Goal: Information Seeking & Learning: Learn about a topic

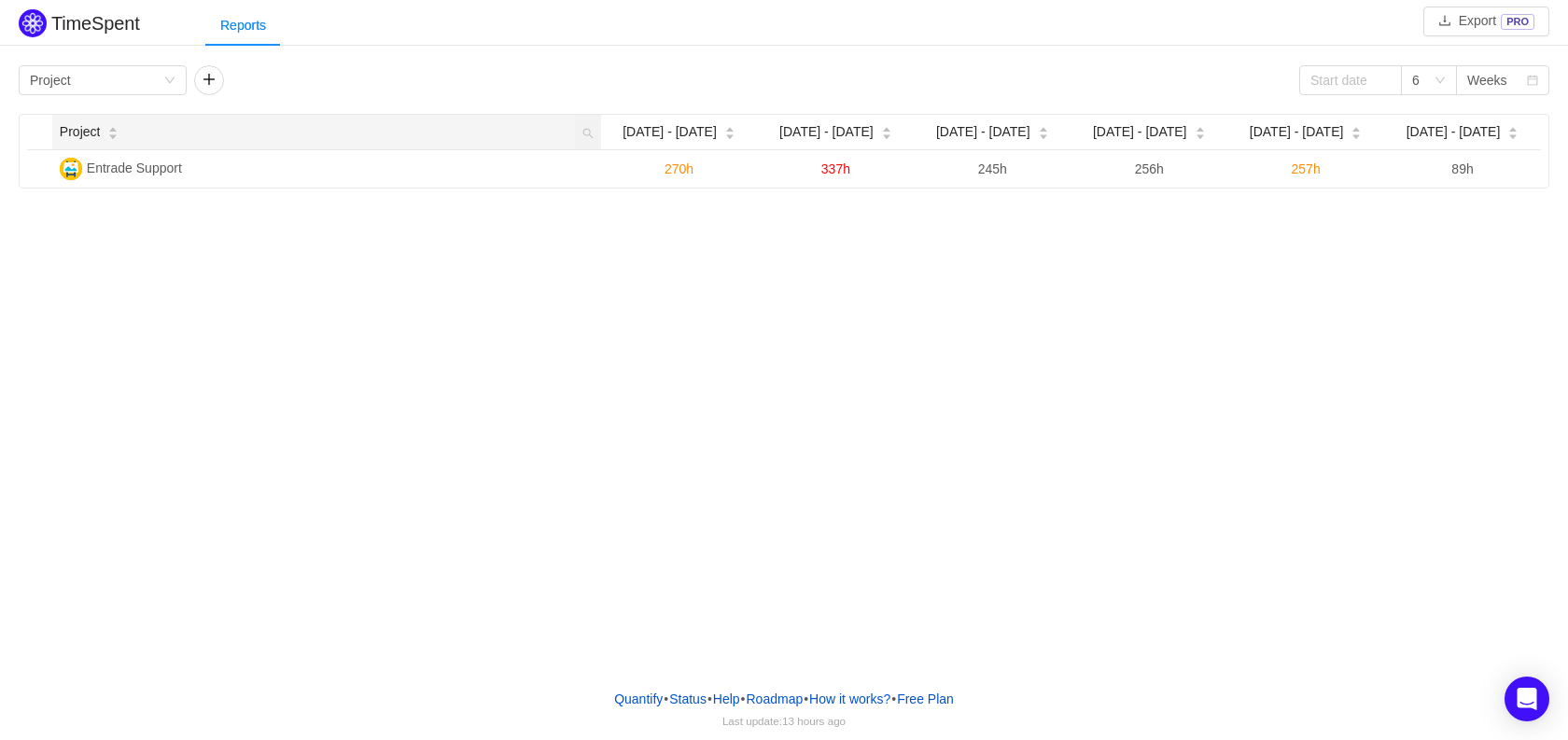
click at [114, 134] on icon "icon: caret-down" at bounding box center [113, 136] width 10 height 10
click at [1383, 90] on input at bounding box center [1350, 80] width 103 height 30
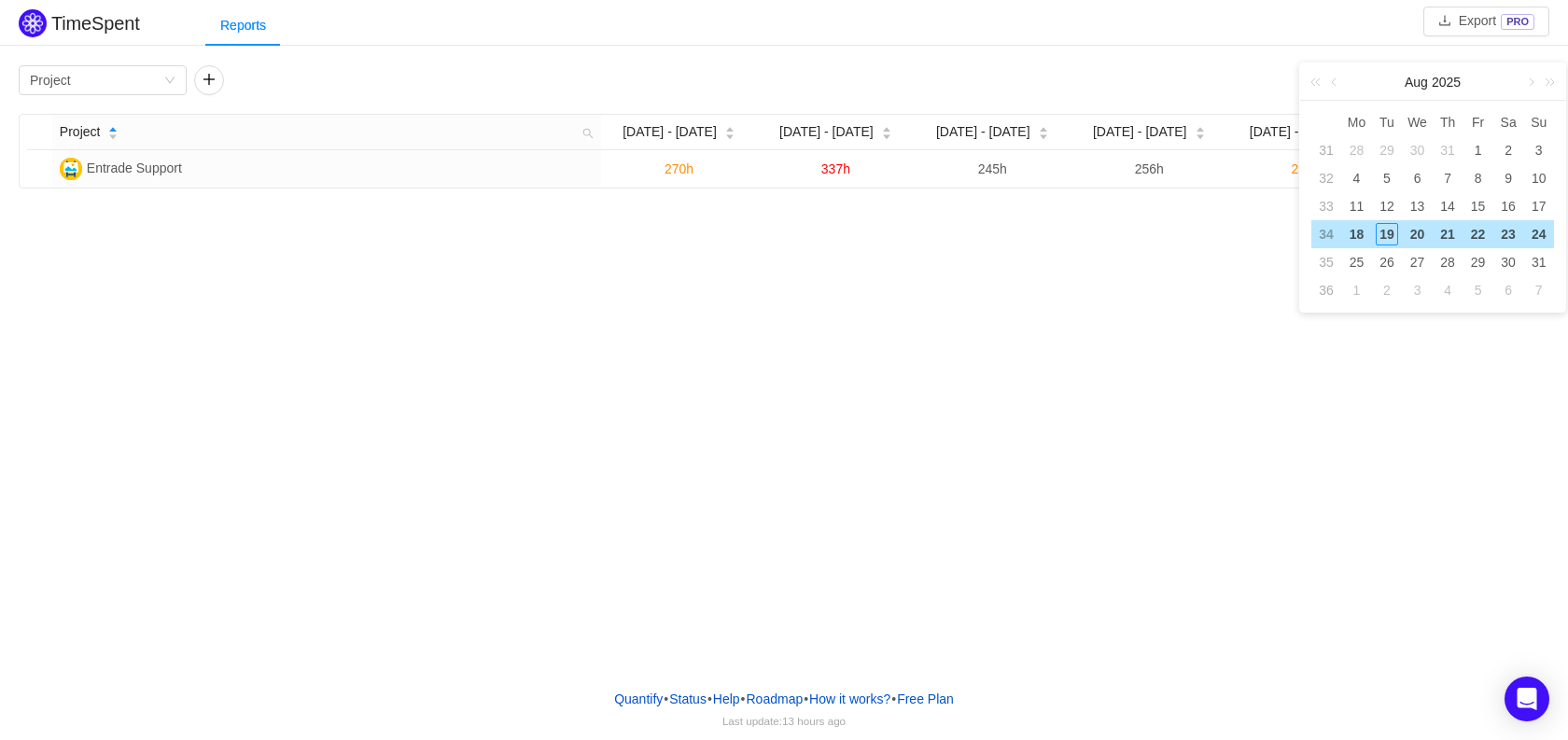
click at [1098, 97] on div "Group by Project 6 Weeks Project [DATE] [DATE] - [DATE] - [DATE] - Aug 3 Aug [D…" at bounding box center [784, 127] width 1530 height 123
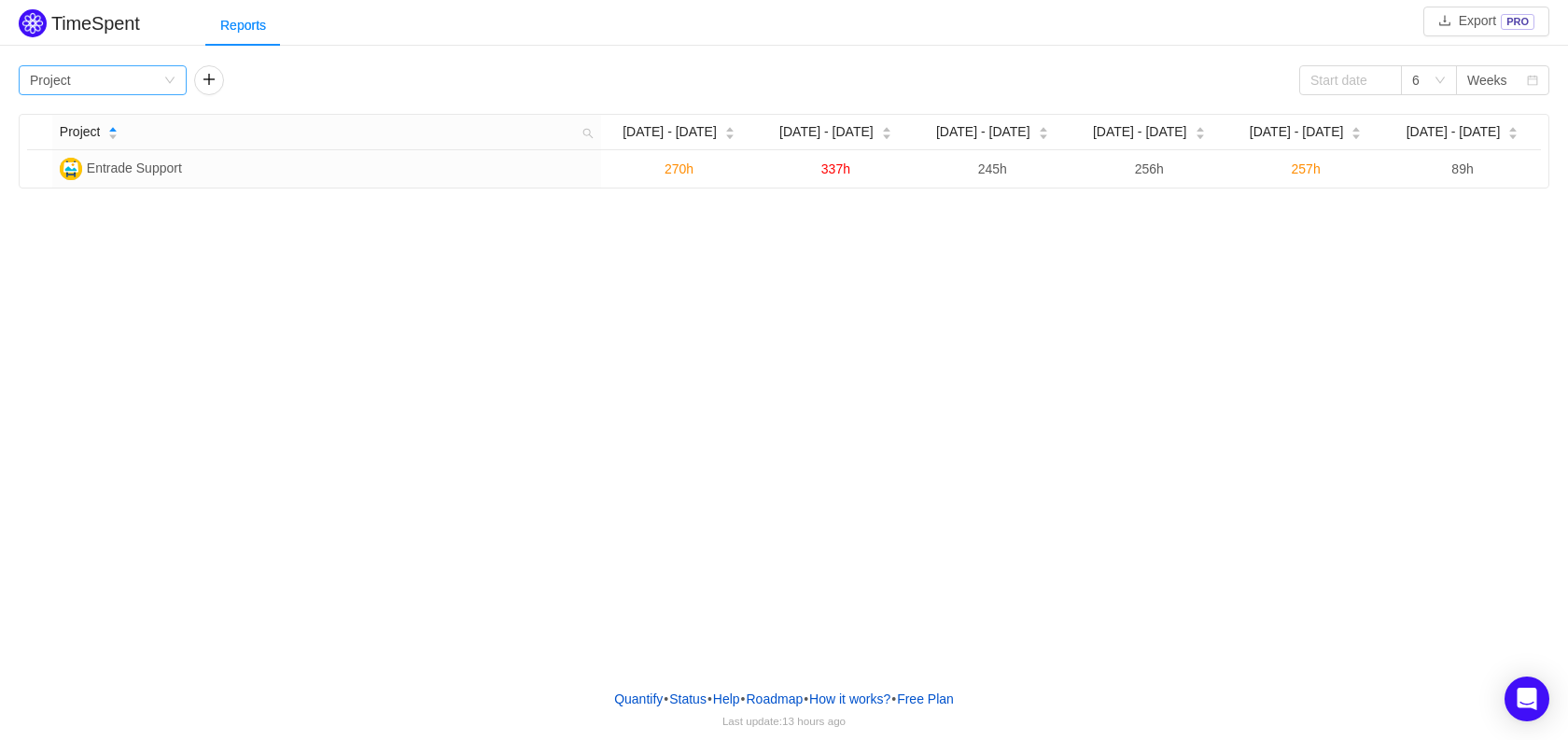
click at [162, 89] on div "Group by Project" at bounding box center [96, 80] width 133 height 28
click at [113, 142] on li "Team" at bounding box center [103, 148] width 168 height 30
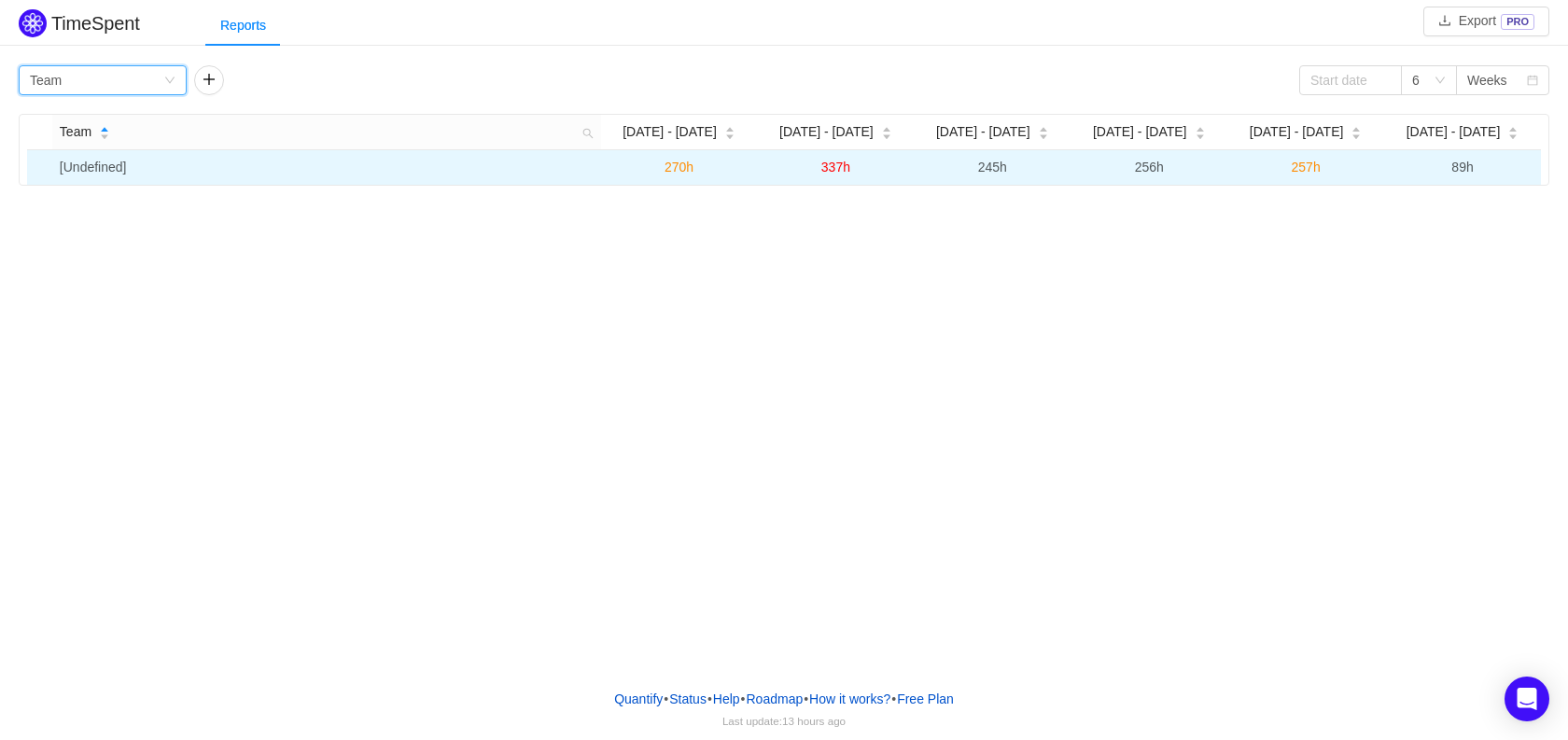
click at [165, 167] on td "[Undefined]" at bounding box center [326, 167] width 549 height 35
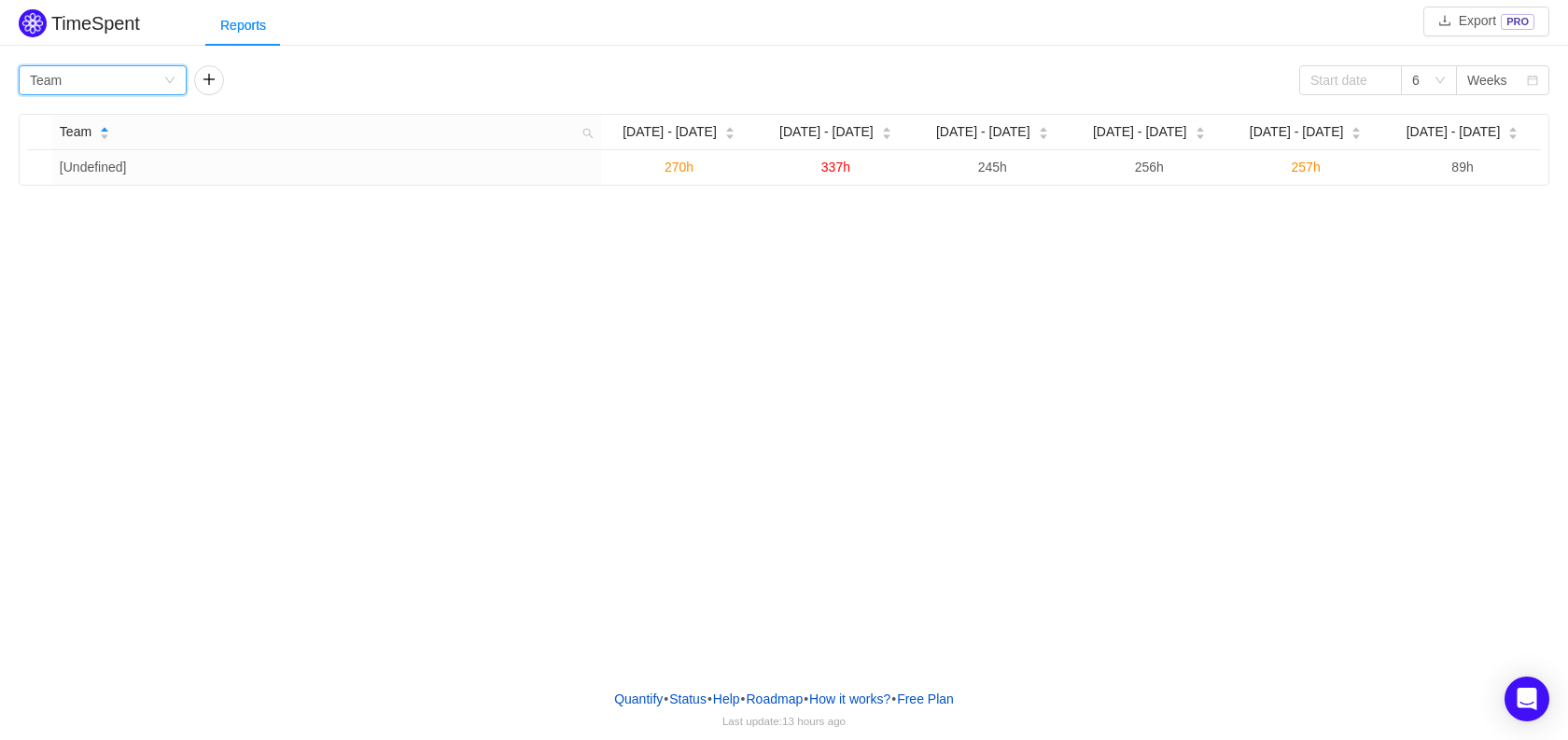
click at [150, 82] on div "Group by Team" at bounding box center [96, 80] width 133 height 28
click at [108, 239] on li "Person" at bounding box center [103, 238] width 168 height 30
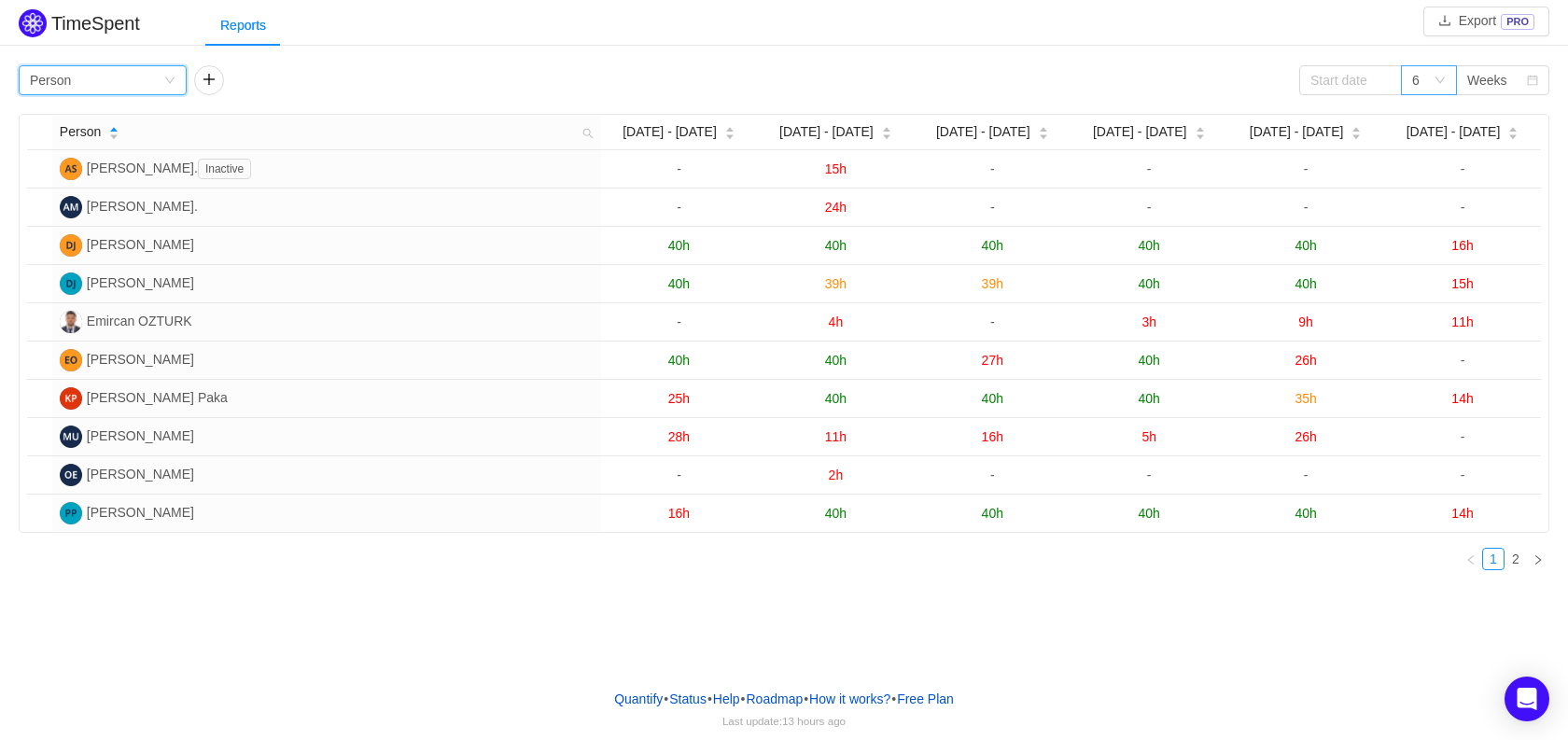
click at [1447, 80] on div "6" at bounding box center [1428, 80] width 56 height 30
click at [1412, 200] on li "12" at bounding box center [1428, 207] width 56 height 30
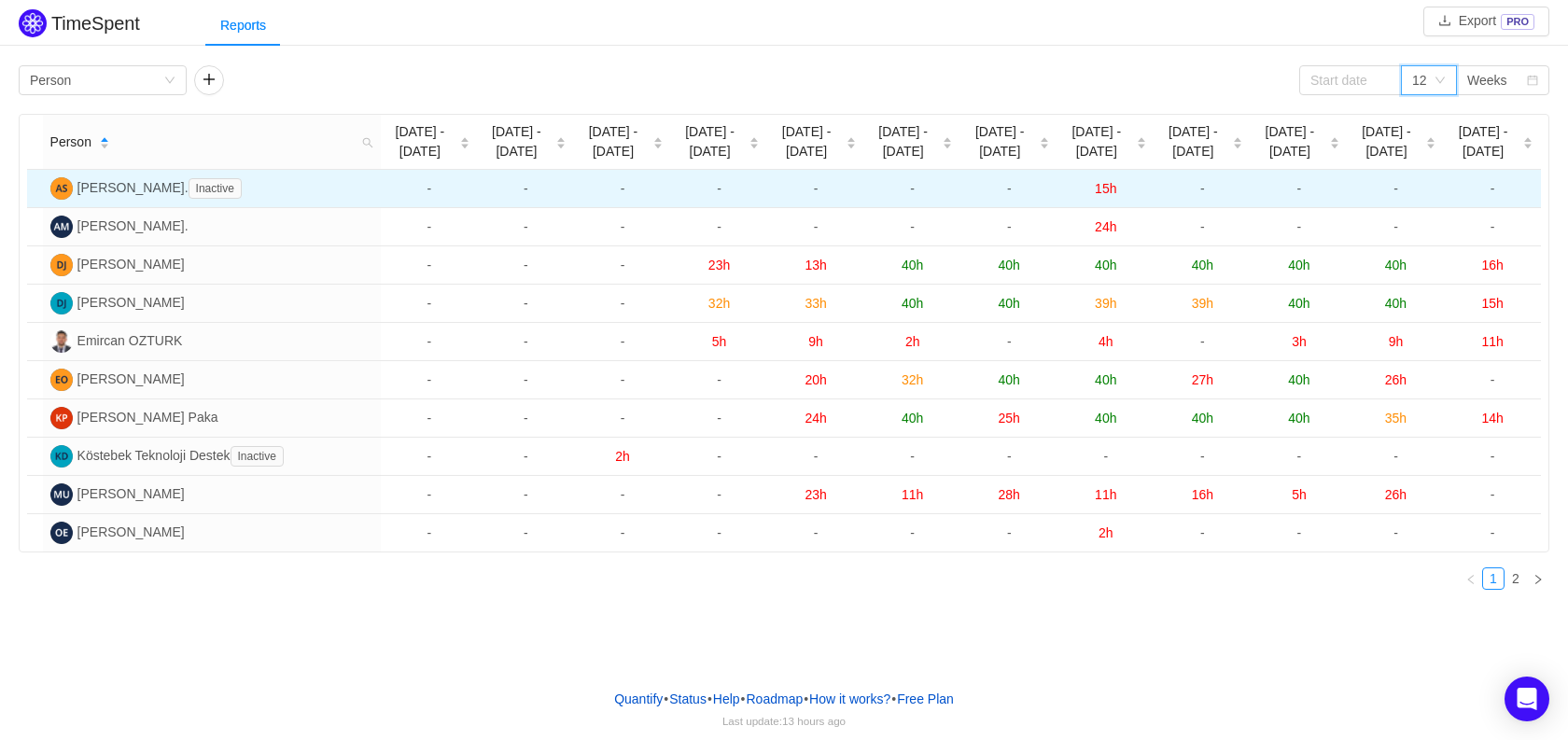
drag, startPoint x: 1007, startPoint y: 186, endPoint x: 1091, endPoint y: 186, distance: 84.0
click at [1026, 184] on td "-" at bounding box center [1008, 189] width 97 height 38
click at [1092, 186] on td "15h" at bounding box center [1106, 189] width 97 height 38
click at [1102, 187] on span "15h" at bounding box center [1105, 188] width 22 height 15
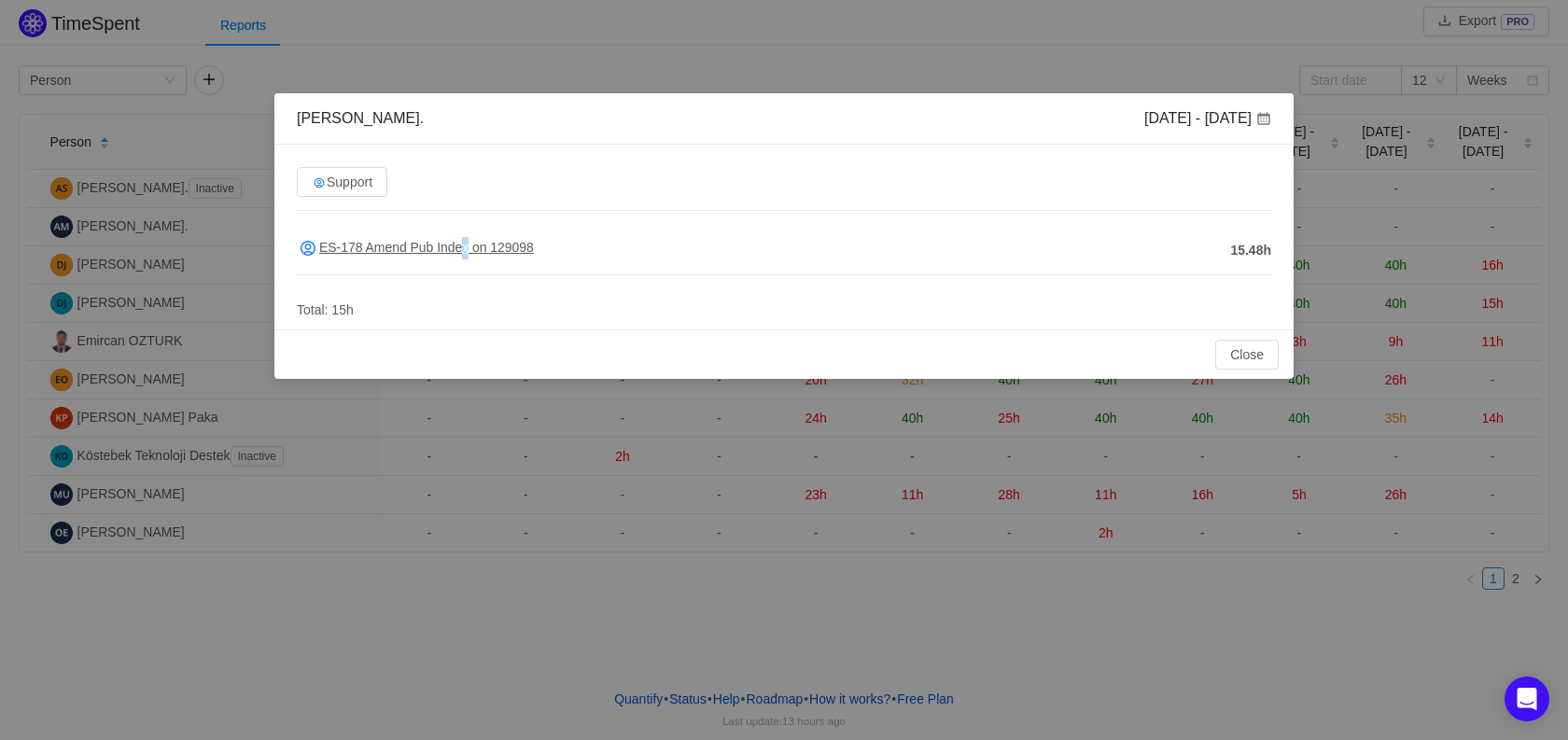
click at [462, 247] on span "ES-178 Amend Pub Index on 129098" at bounding box center [415, 248] width 237 height 15
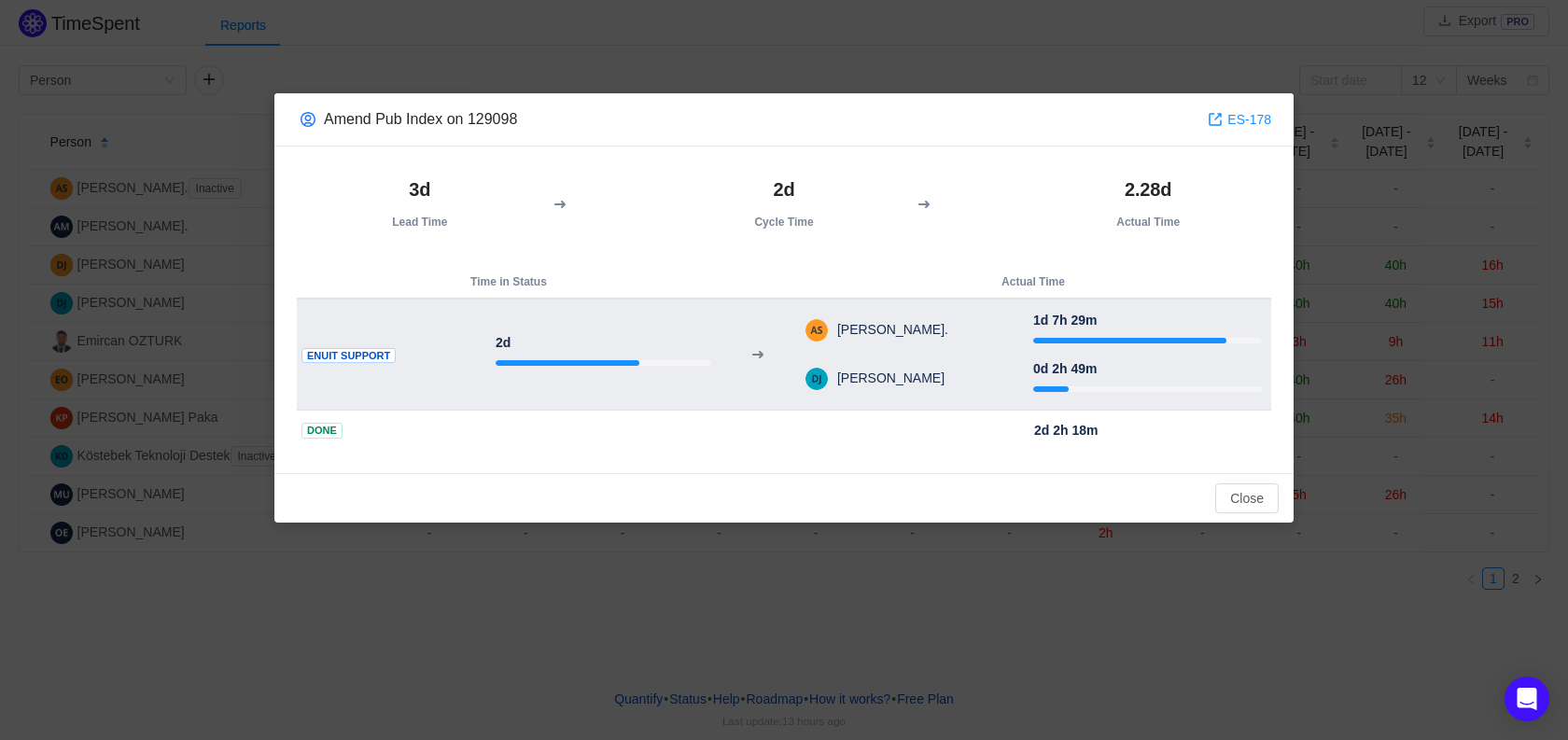
click at [1115, 347] on div at bounding box center [1147, 340] width 229 height 20
click at [1115, 344] on div at bounding box center [1129, 341] width 193 height 6
drag, startPoint x: 1027, startPoint y: 342, endPoint x: 554, endPoint y: 388, distance: 475.2
click at [1024, 342] on td "[PERSON_NAME]." at bounding box center [919, 330] width 229 height 48
drag, startPoint x: 355, startPoint y: 394, endPoint x: 422, endPoint y: 380, distance: 68.4
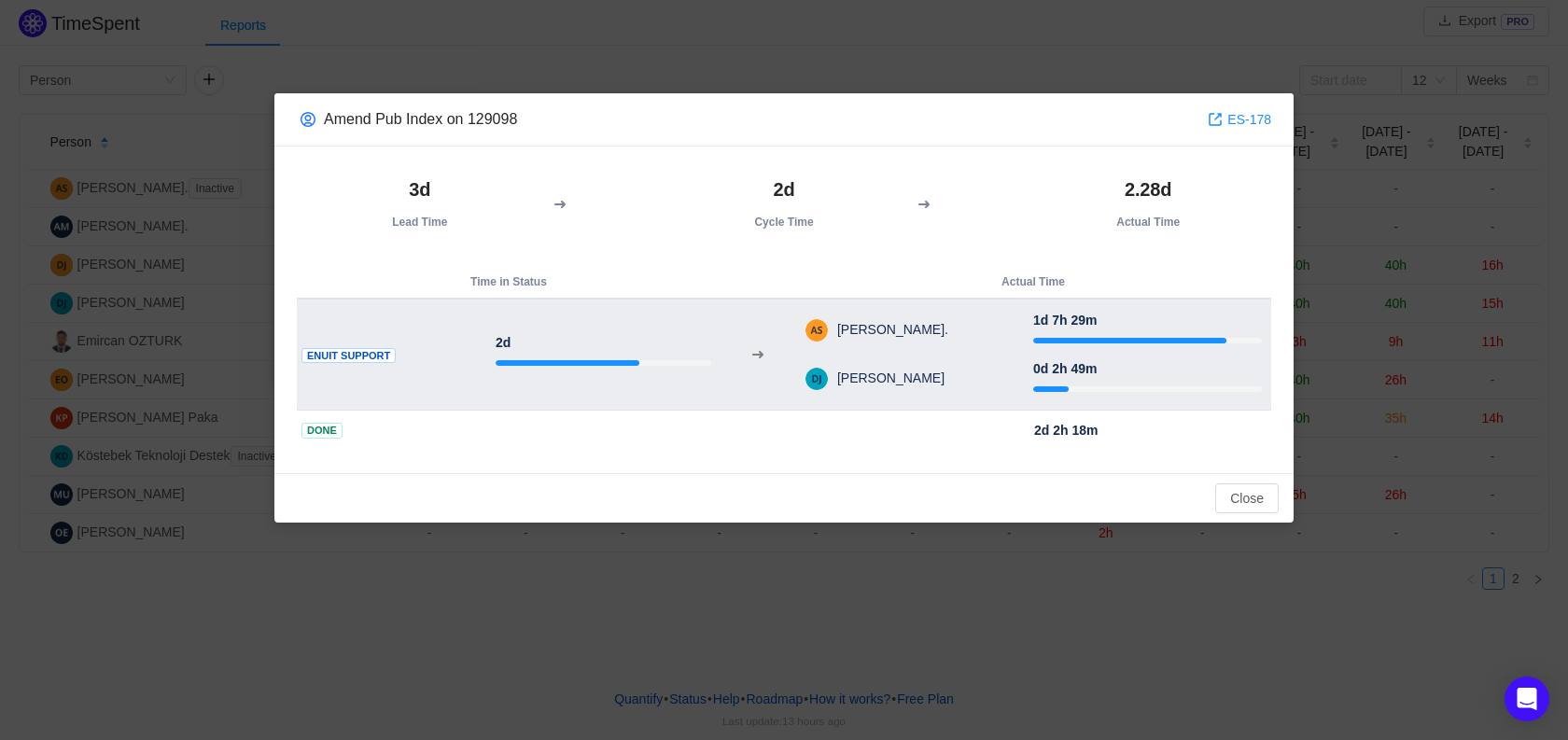
drag, startPoint x: 1149, startPoint y: 306, endPoint x: 1149, endPoint y: 326, distance: 20.0
click at [1149, 306] on td "[PERSON_NAME]. 1d 7h 29m [PERSON_NAME][DEMOGRAPHIC_DATA] 0d 2h 49m" at bounding box center [1033, 355] width 476 height 112
click at [1149, 326] on td "1d 7h 29m" at bounding box center [1147, 330] width 229 height 48
click at [1149, 337] on div at bounding box center [1147, 340] width 229 height 20
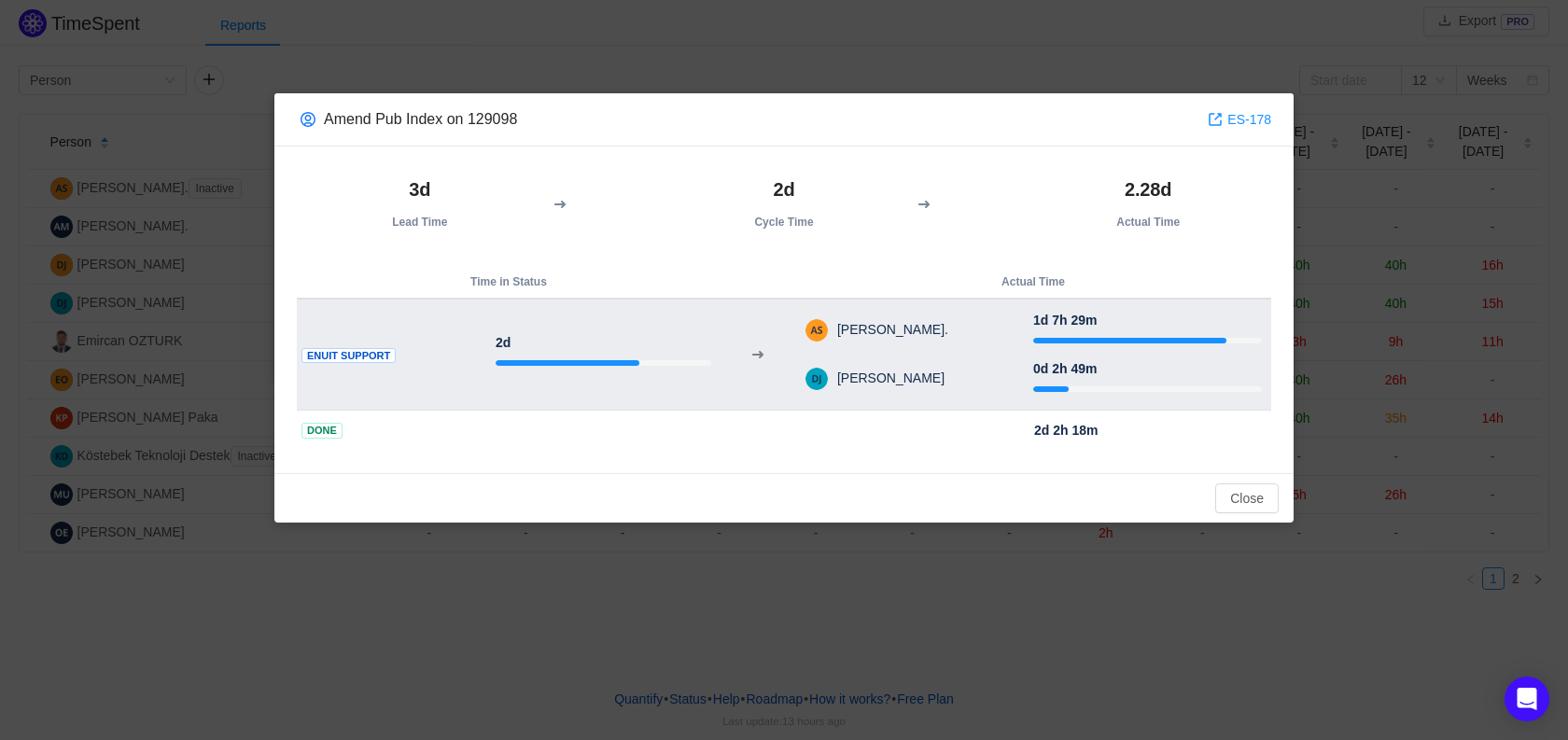
click at [1148, 345] on div at bounding box center [1147, 340] width 229 height 20
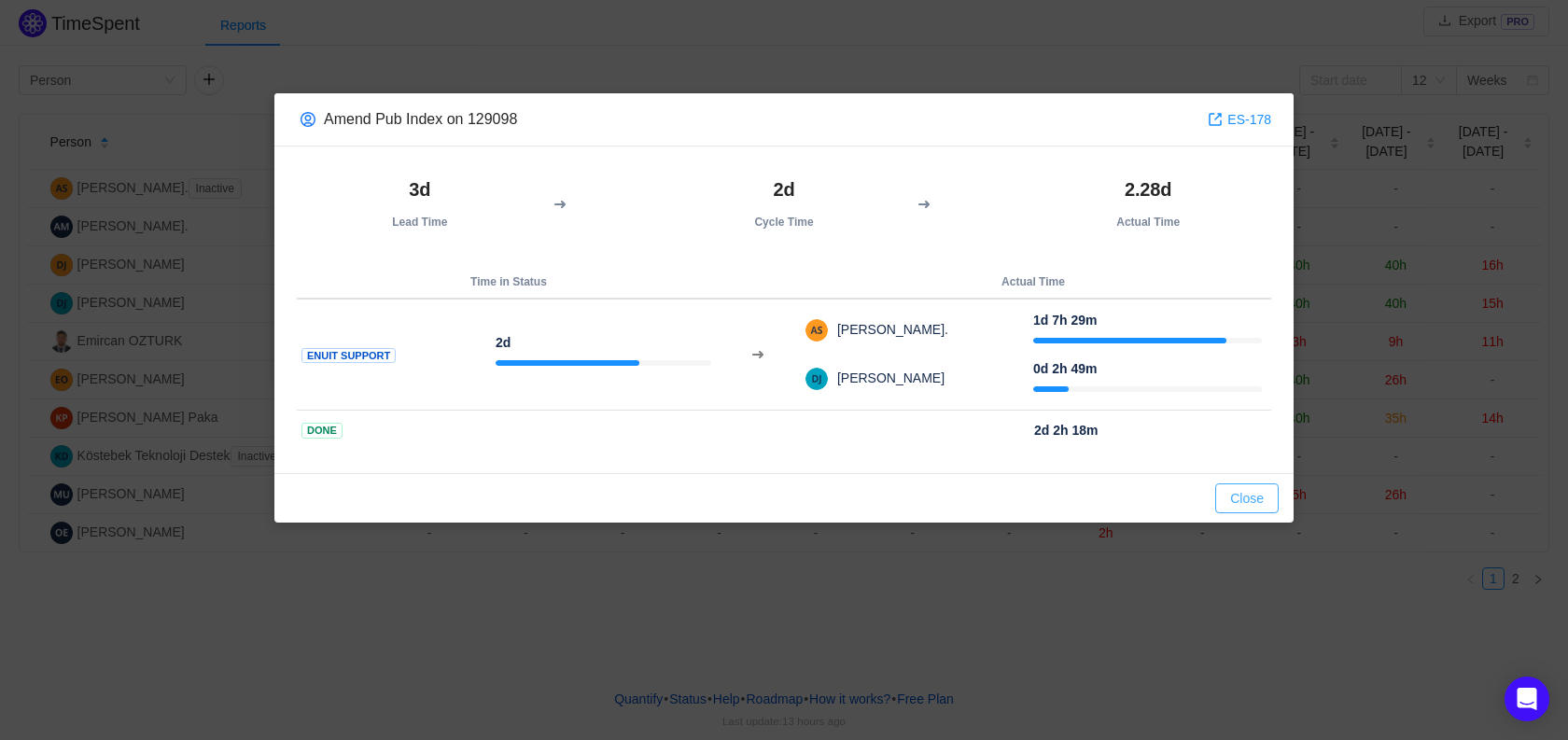
click at [1235, 502] on button "Close" at bounding box center [1246, 499] width 63 height 30
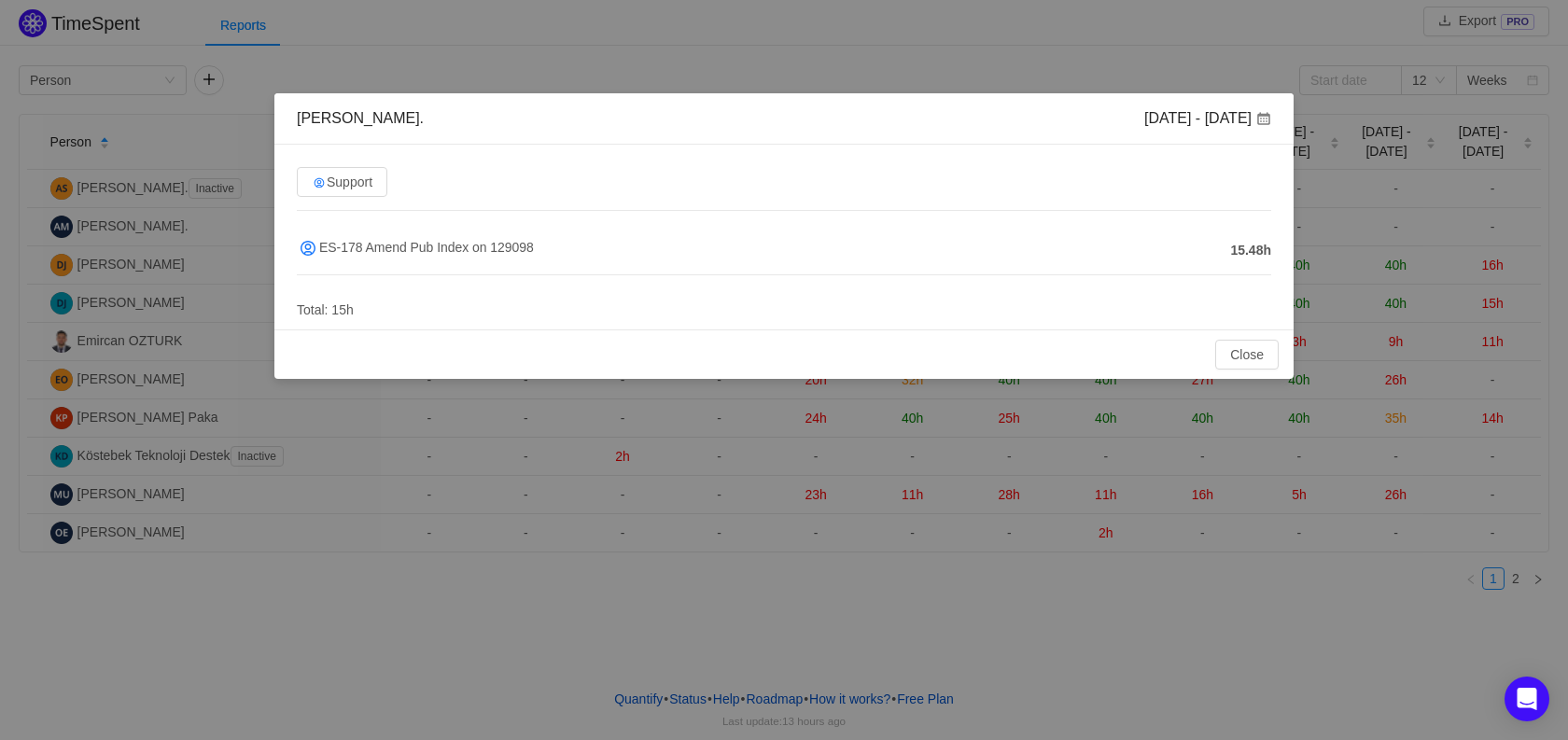
click at [1001, 445] on div "[PERSON_NAME]. [DATE] - [DATE] Support ES-178 Amend Pub Index on 129098 15.48h …" at bounding box center [784, 370] width 1568 height 740
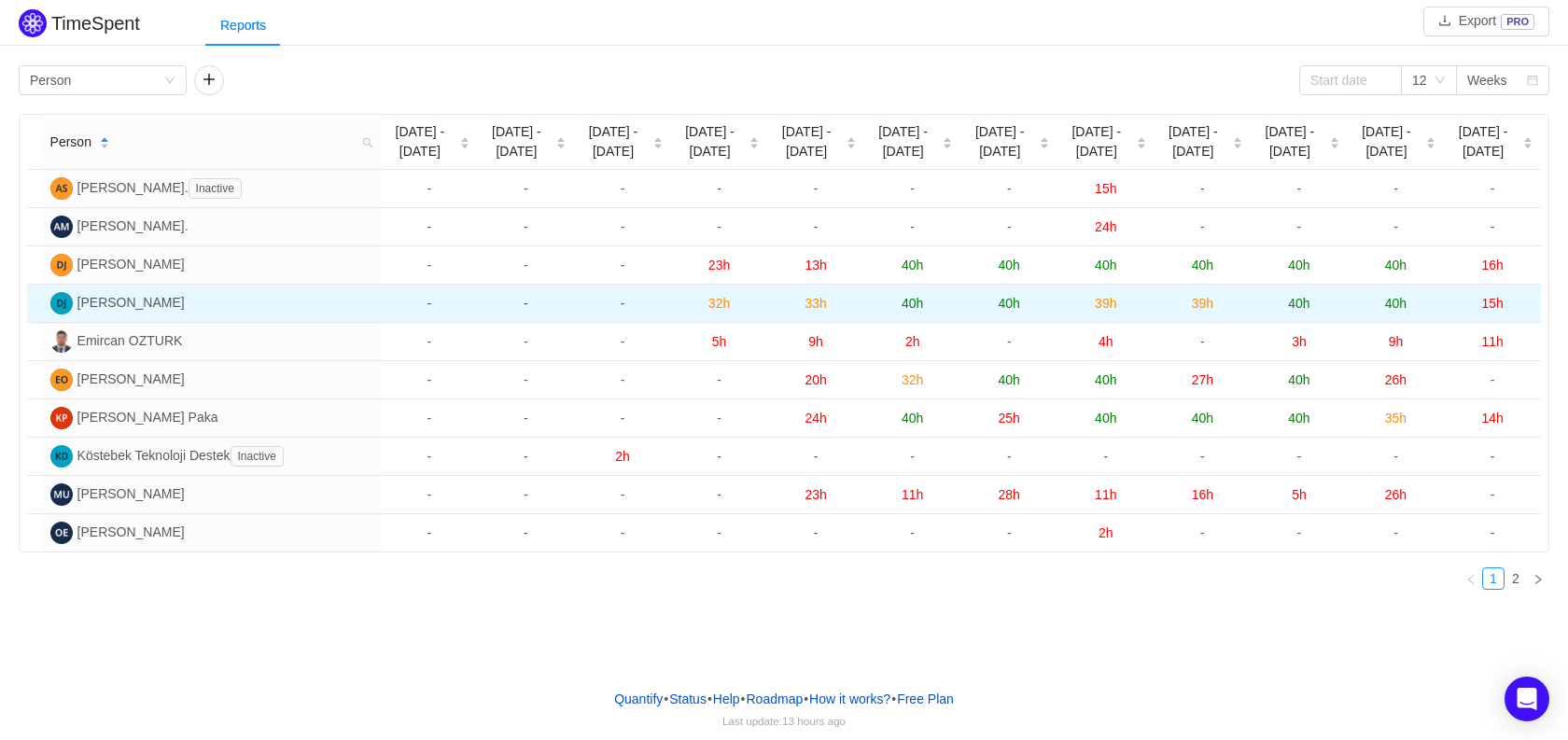
click at [648, 316] on td "-" at bounding box center [622, 304] width 97 height 38
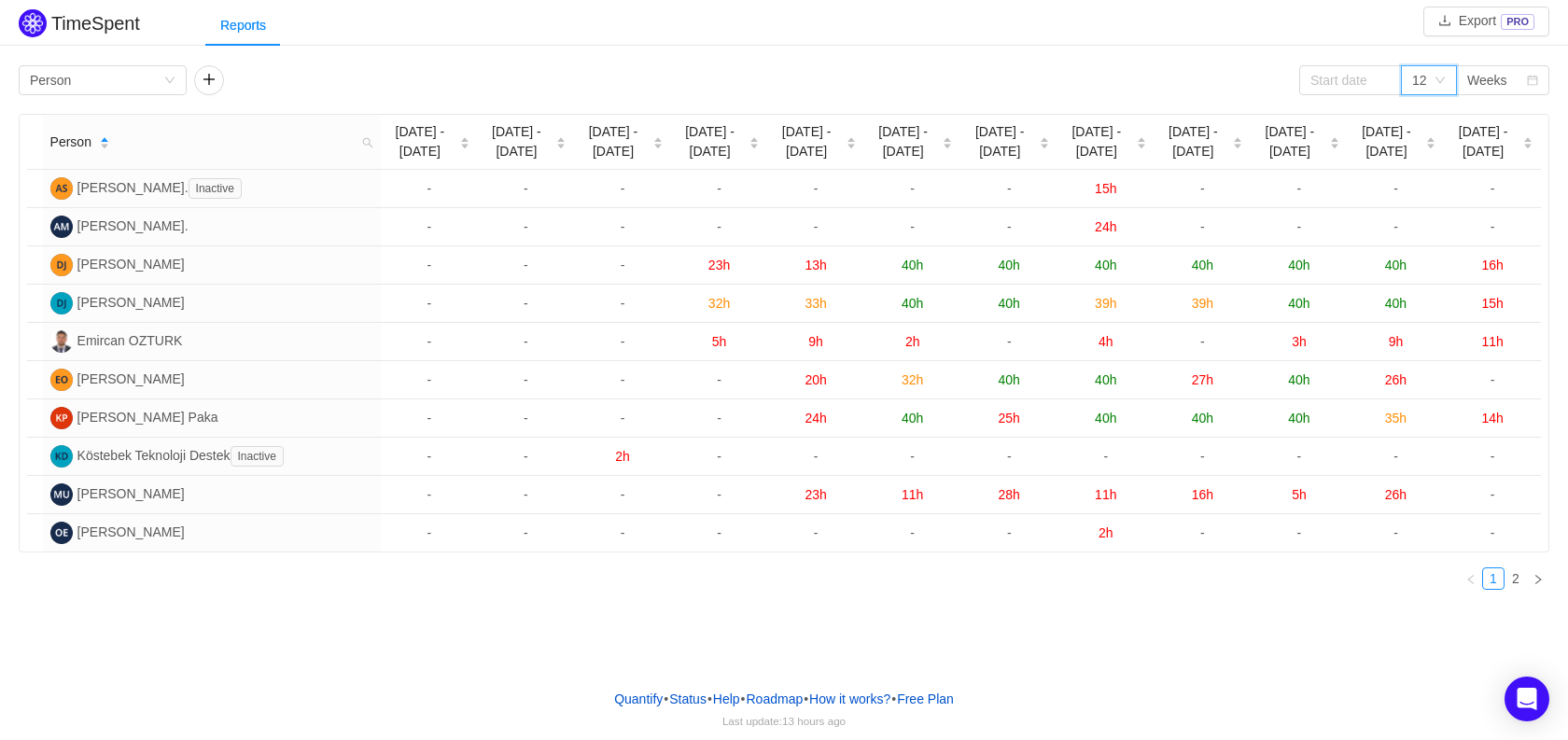
click at [1450, 78] on div "12" at bounding box center [1428, 80] width 56 height 30
drag, startPoint x: 1429, startPoint y: 118, endPoint x: 1512, endPoint y: 65, distance: 98.5
click at [1501, 65] on body "TimeSpent Export PRO Reports Group by Person 12 Weeks Person [DATE] - [DATE] Ju…" at bounding box center [784, 370] width 1568 height 740
click at [1524, 71] on div "Weeks" at bounding box center [1496, 80] width 59 height 28
click at [1507, 149] on li "Months" at bounding box center [1502, 148] width 94 height 30
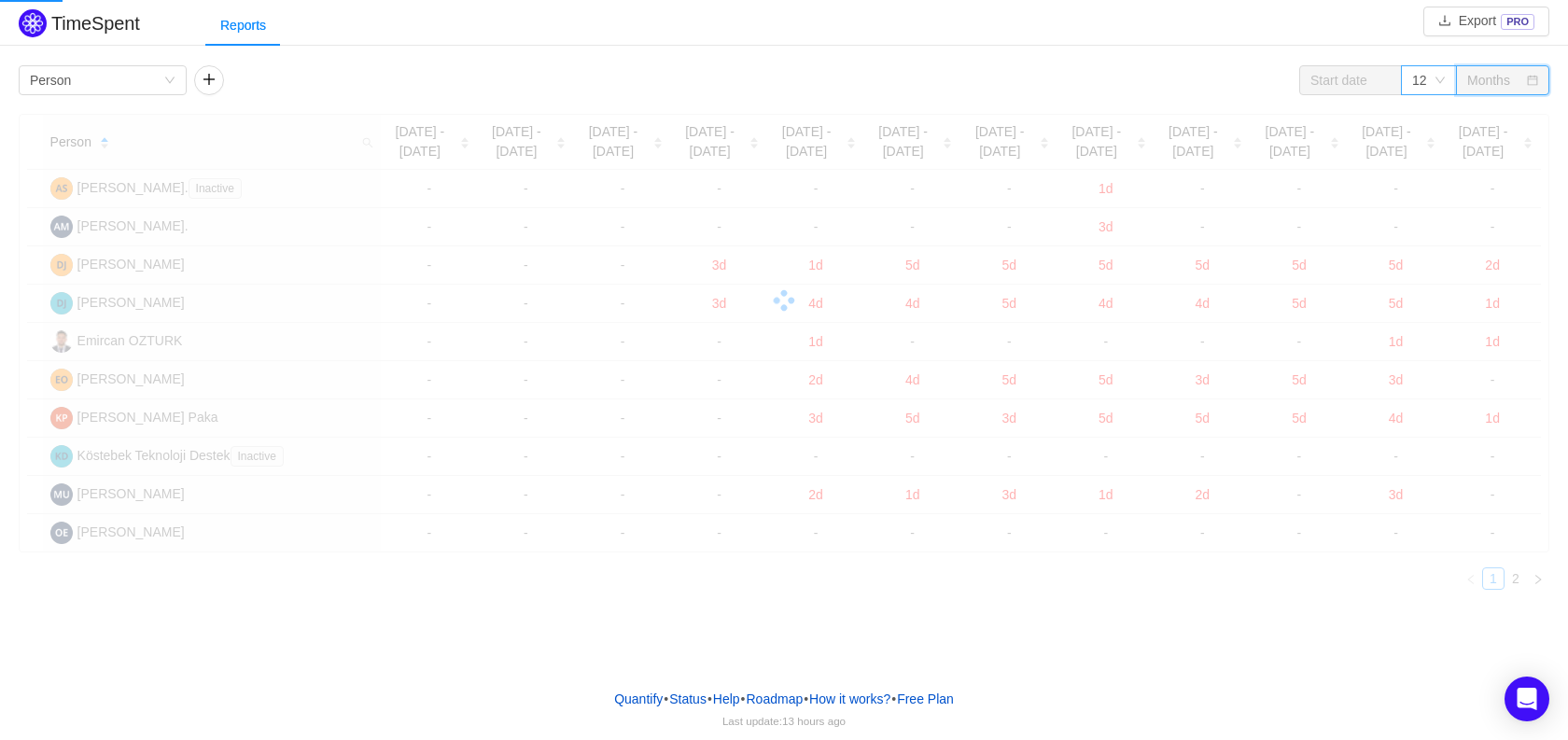
click at [1435, 85] on icon "icon: down" at bounding box center [1440, 80] width 11 height 11
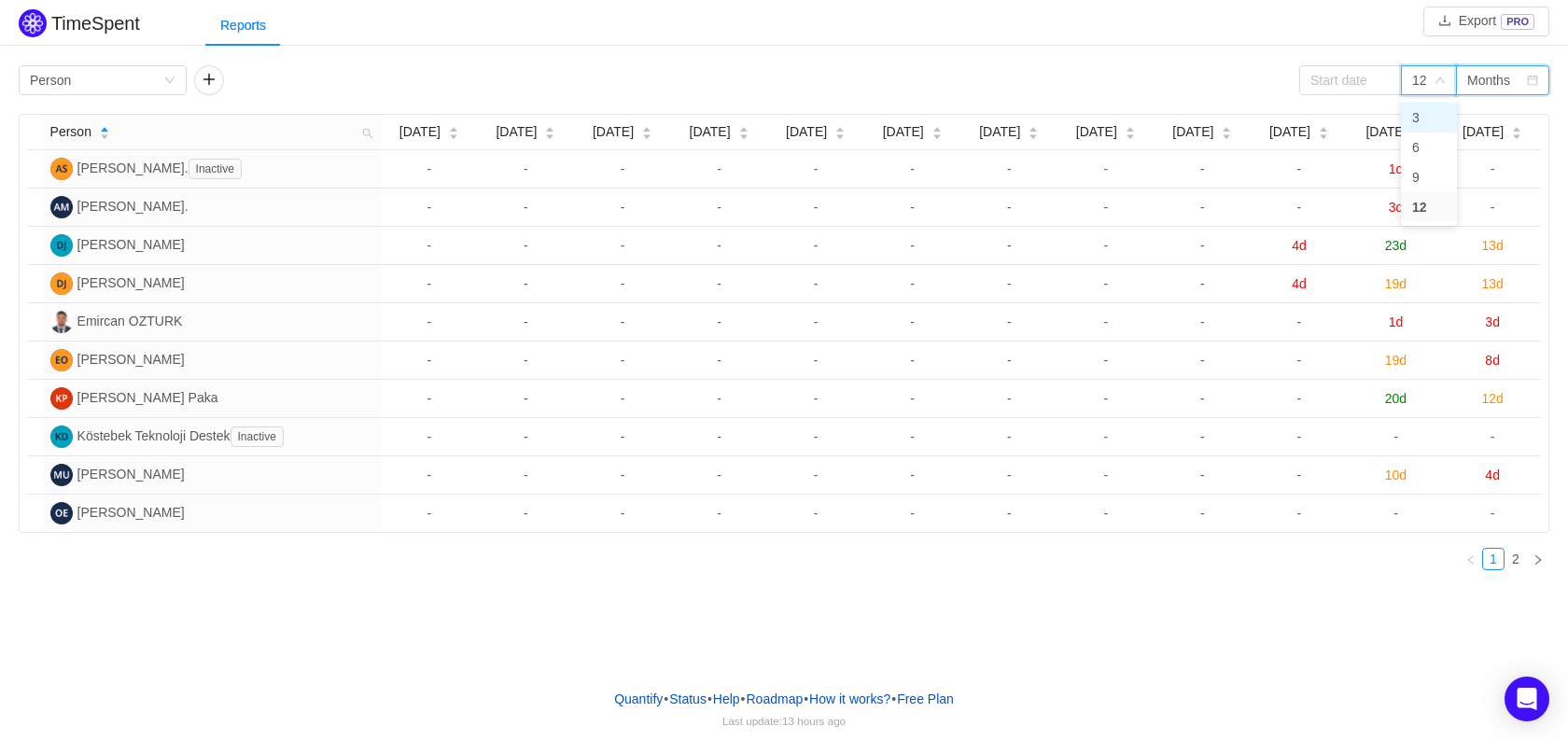
click at [1429, 112] on li "3" at bounding box center [1428, 118] width 56 height 30
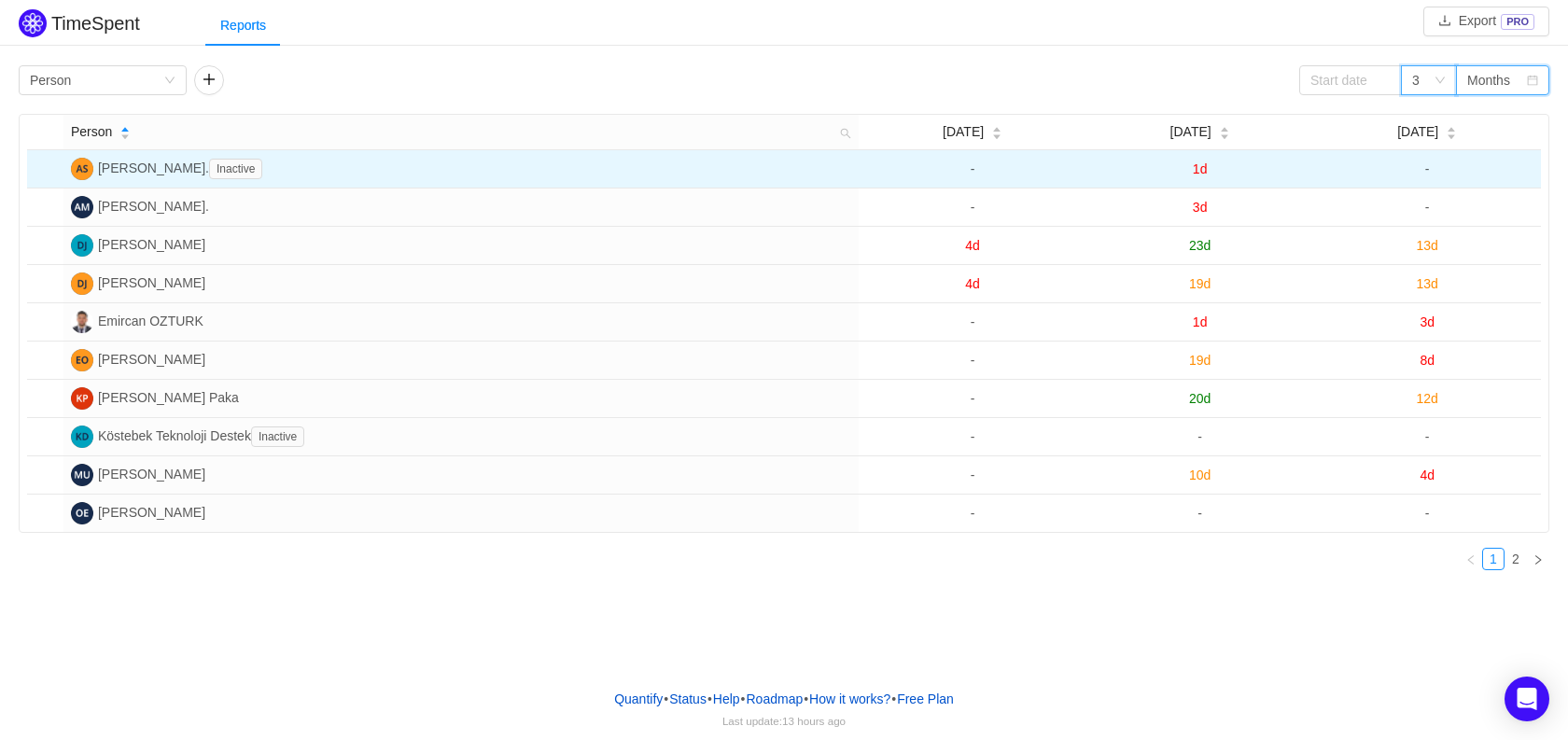
click at [1227, 156] on td "1d" at bounding box center [1200, 169] width 228 height 38
click at [1285, 166] on td "1d" at bounding box center [1200, 169] width 228 height 38
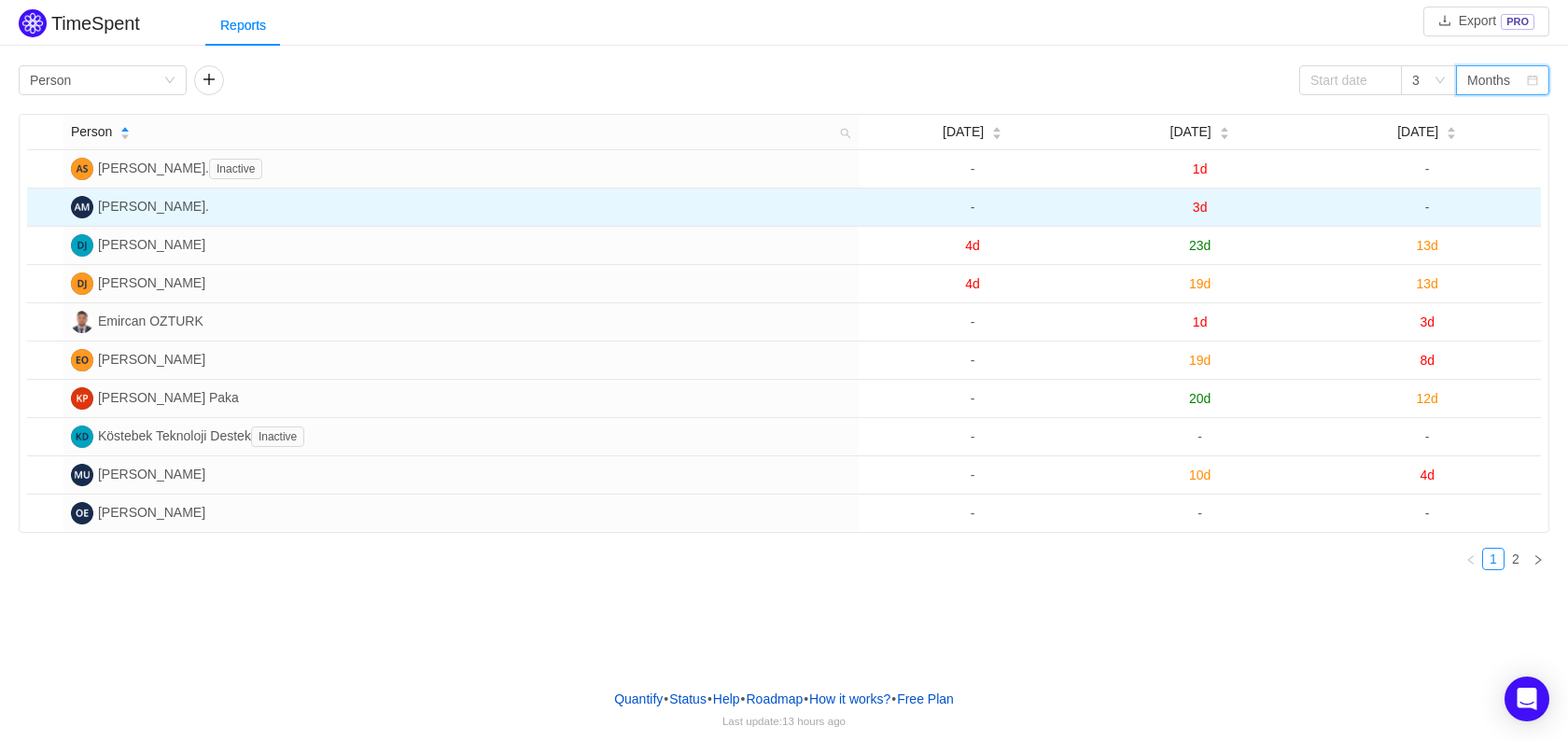
drag, startPoint x: 239, startPoint y: 169, endPoint x: 1246, endPoint y: 209, distance: 1007.8
click at [1246, 209] on tbody "[PERSON_NAME]. Inactive - 1d - [PERSON_NAME]. - 3d - [PERSON_NAME] 4d 23d 13d […" at bounding box center [784, 342] width 1513 height 382
click at [1224, 209] on td "3d" at bounding box center [1200, 207] width 228 height 38
click at [1223, 209] on td "3d" at bounding box center [1200, 207] width 228 height 38
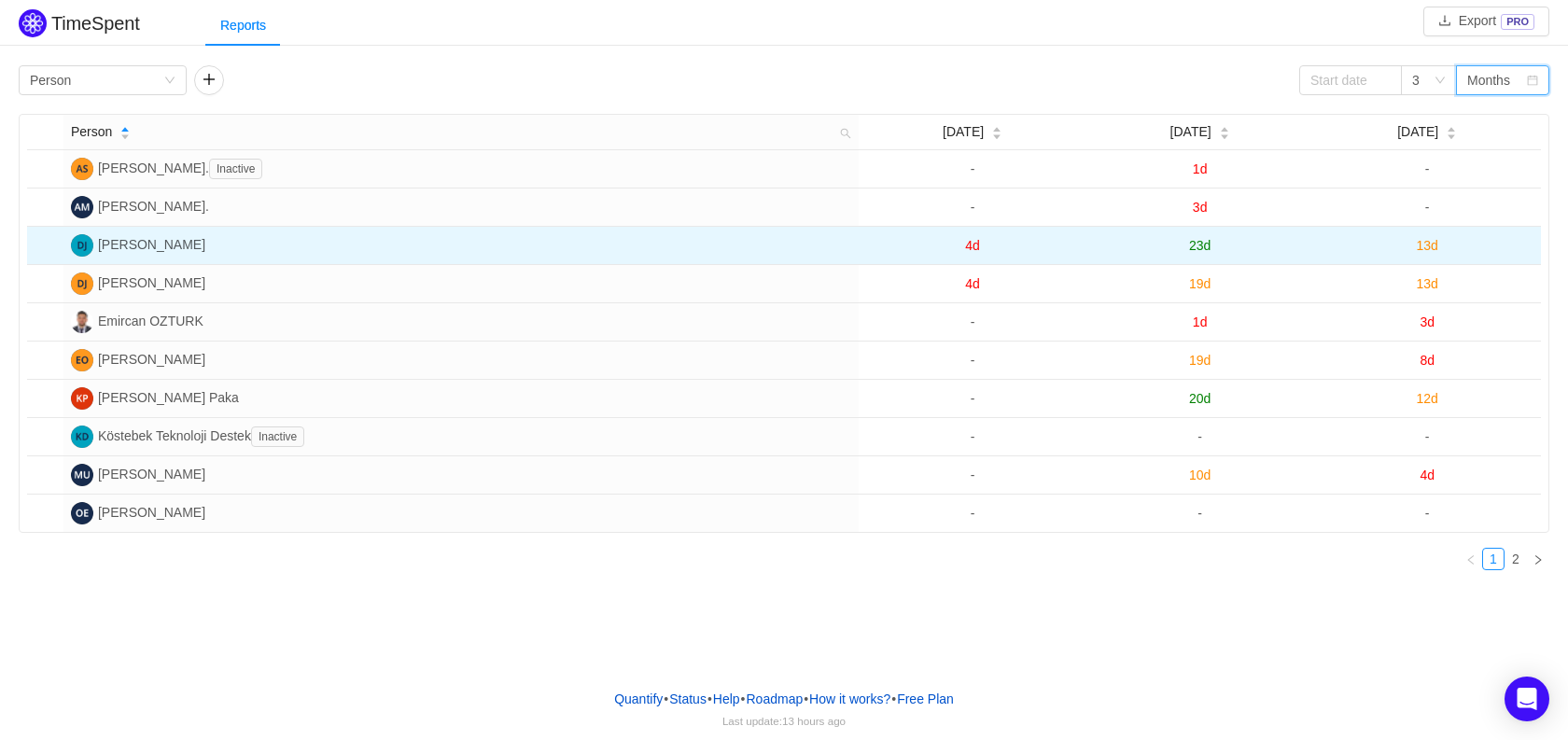
drag, startPoint x: 1211, startPoint y: 245, endPoint x: 1049, endPoint y: 251, distance: 162.1
click at [1049, 251] on tr "[PERSON_NAME] 4d 23d 13d" at bounding box center [784, 246] width 1513 height 38
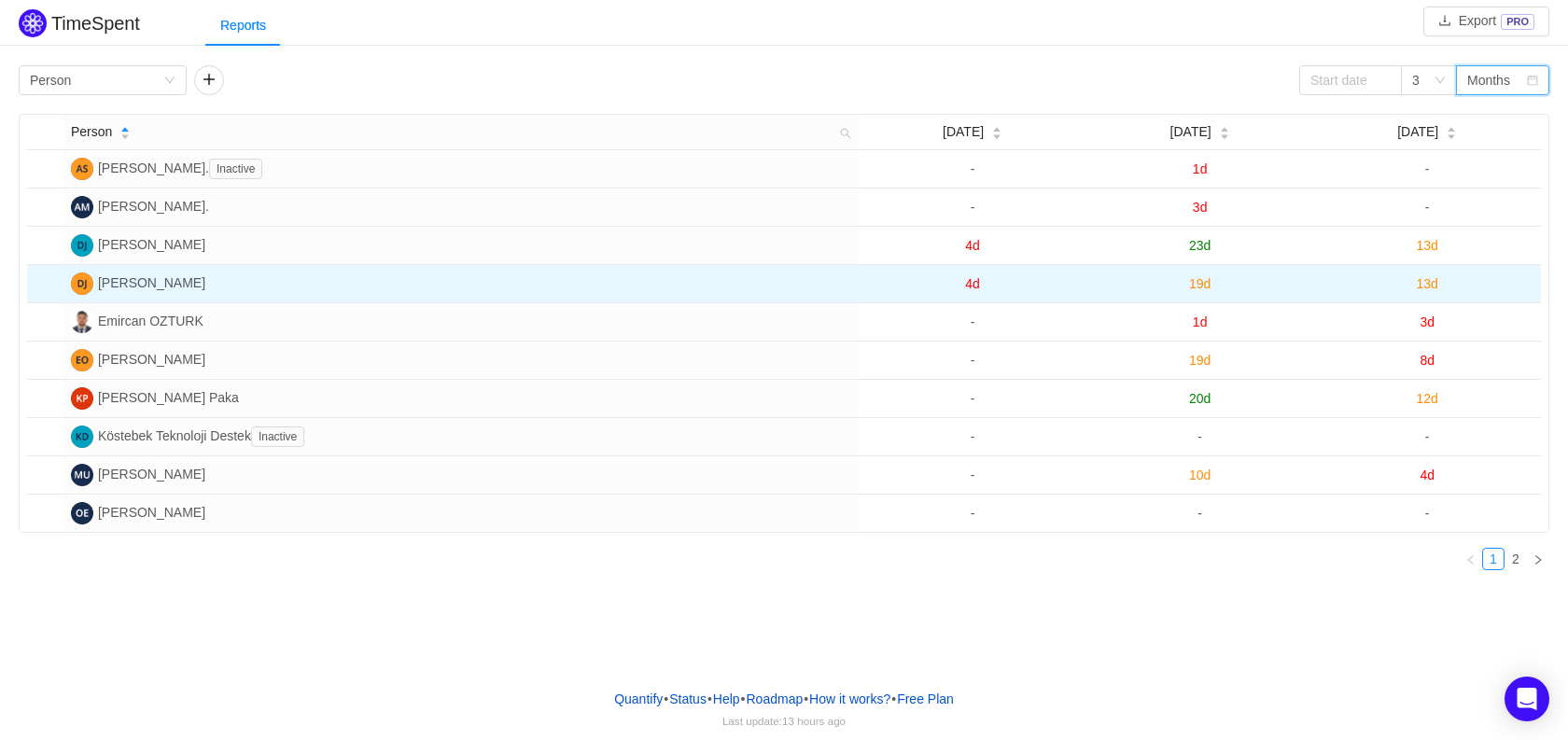
drag, startPoint x: 1207, startPoint y: 302, endPoint x: 1217, endPoint y: 300, distance: 10.2
click at [1217, 300] on td "19d" at bounding box center [1200, 284] width 228 height 38
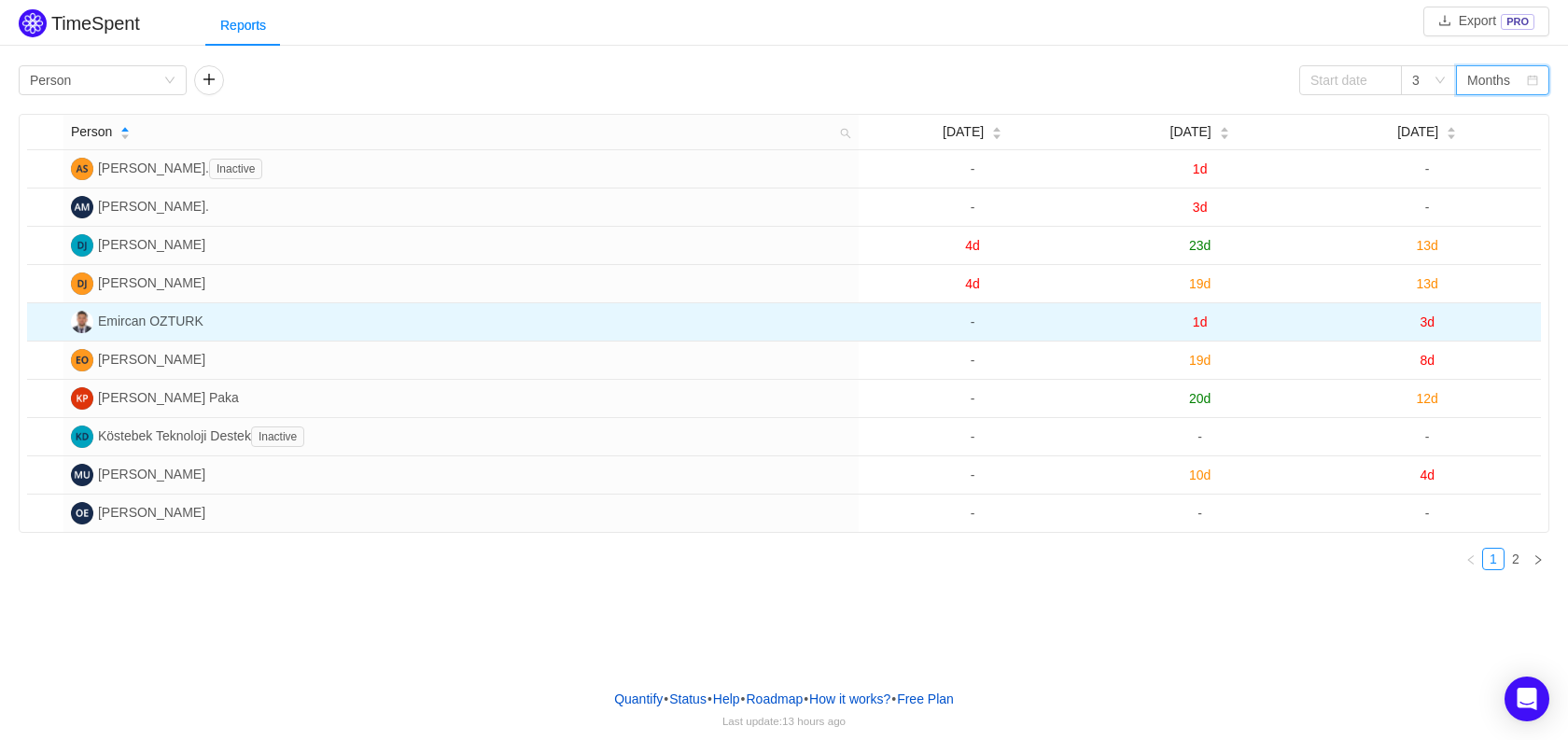
drag, startPoint x: 1217, startPoint y: 328, endPoint x: 1186, endPoint y: 334, distance: 31.6
click at [1178, 335] on td "1d" at bounding box center [1200, 323] width 228 height 38
drag, startPoint x: 1356, startPoint y: 333, endPoint x: 1455, endPoint y: 328, distance: 99.1
click at [1454, 328] on td "3d" at bounding box center [1426, 323] width 228 height 38
click at [1458, 326] on td "3d" at bounding box center [1426, 323] width 228 height 38
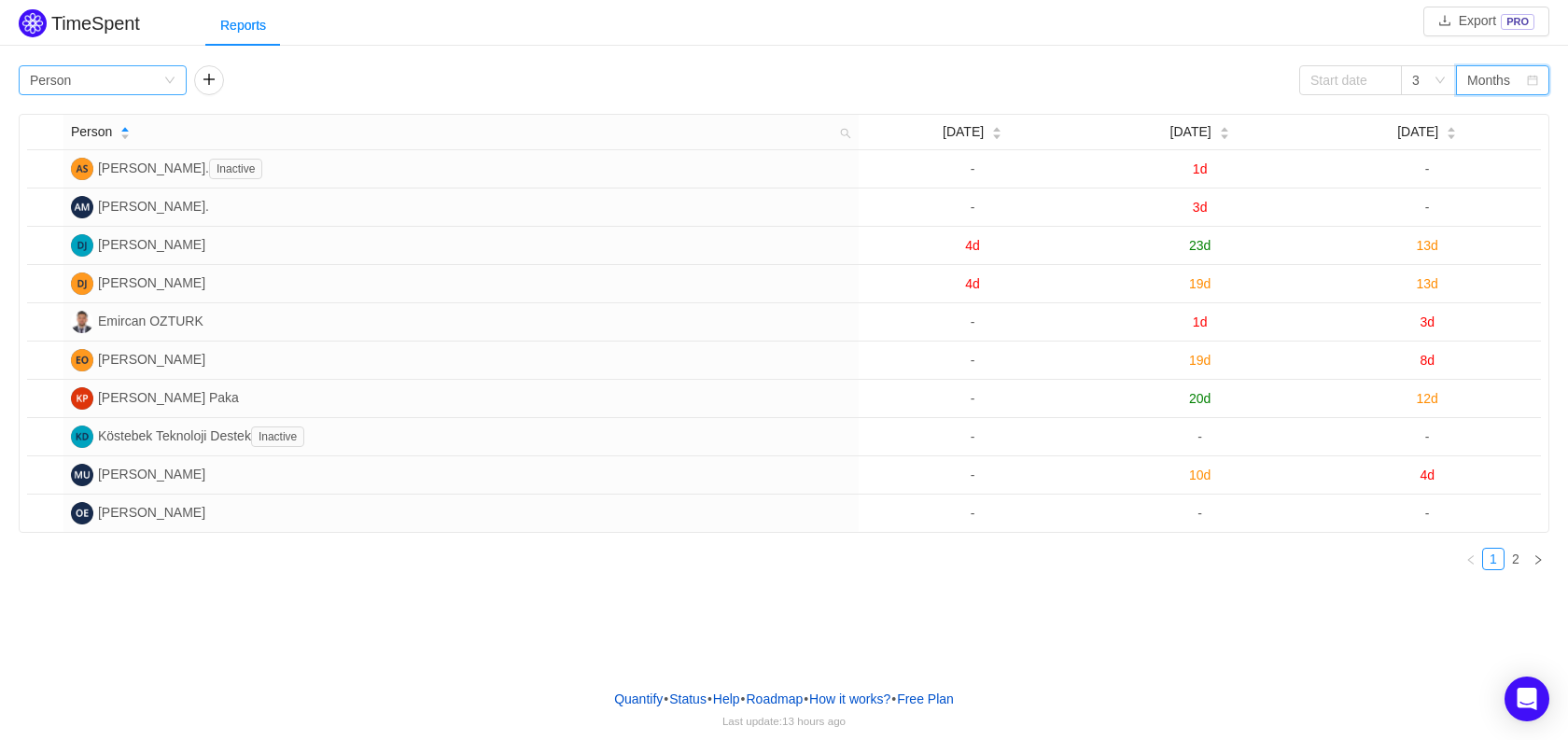
click at [148, 82] on div "Group by Person" at bounding box center [96, 80] width 133 height 28
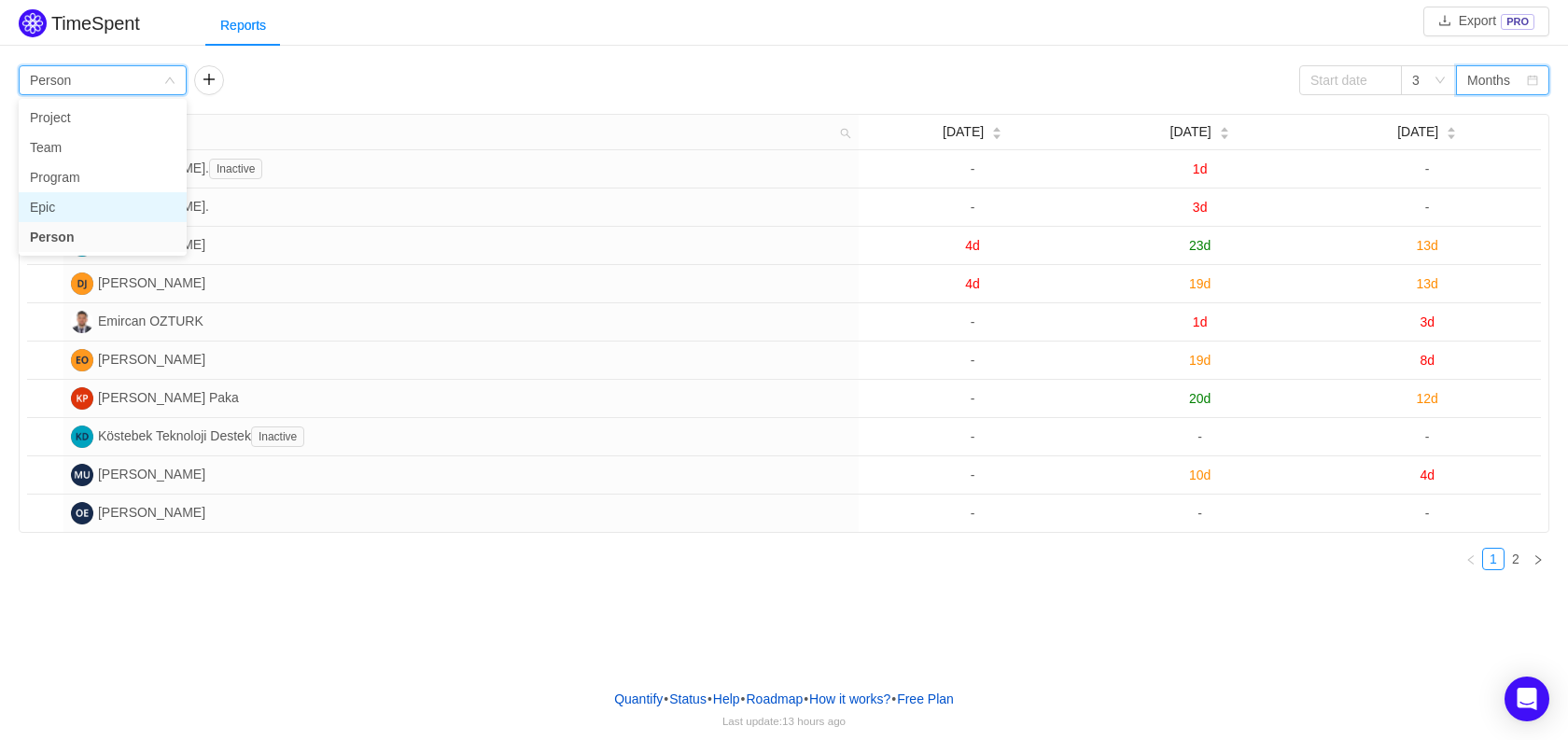
click at [106, 199] on li "Epic" at bounding box center [103, 207] width 168 height 30
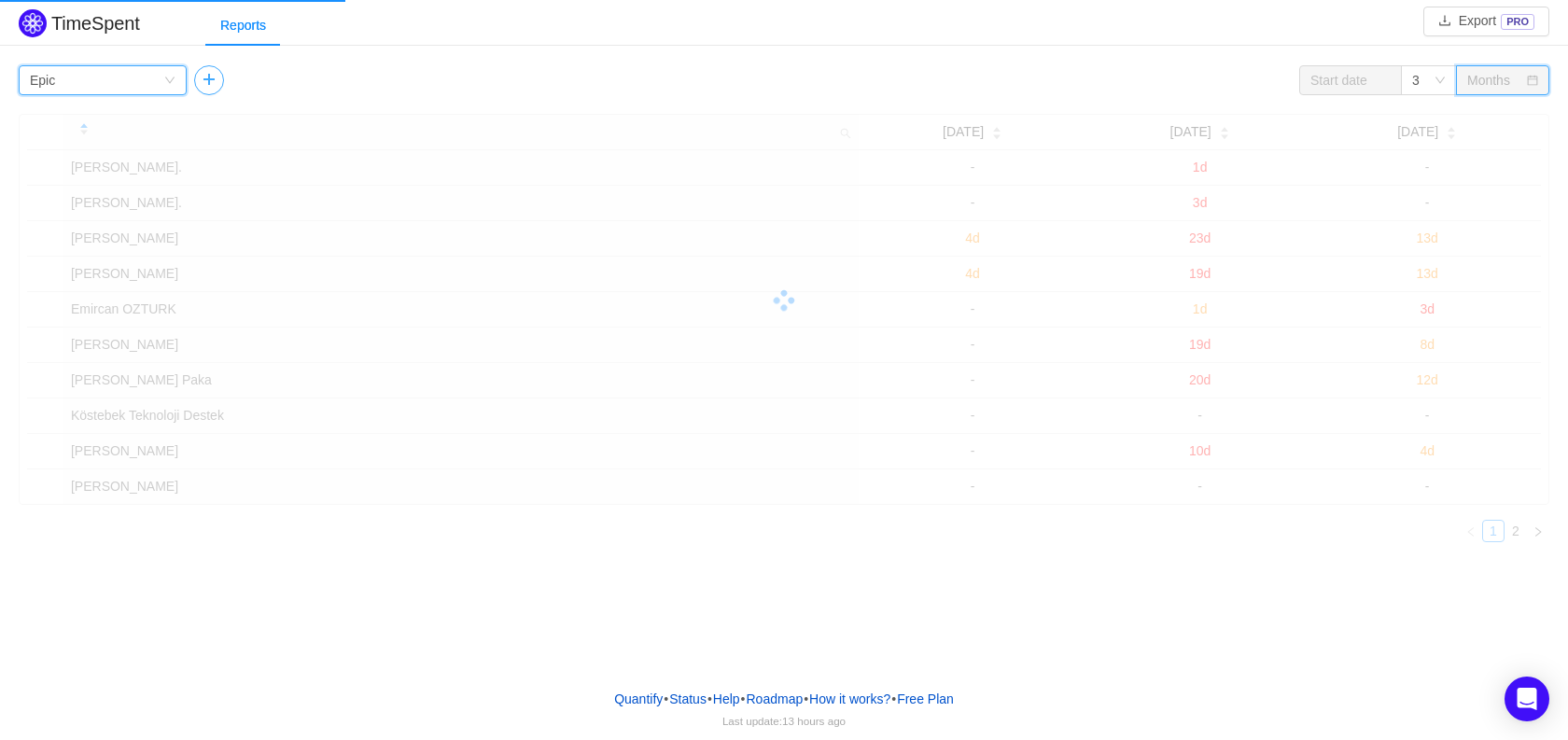
click at [218, 82] on button "button" at bounding box center [209, 80] width 30 height 30
click at [278, 79] on div "Group by" at bounding box center [268, 80] width 125 height 19
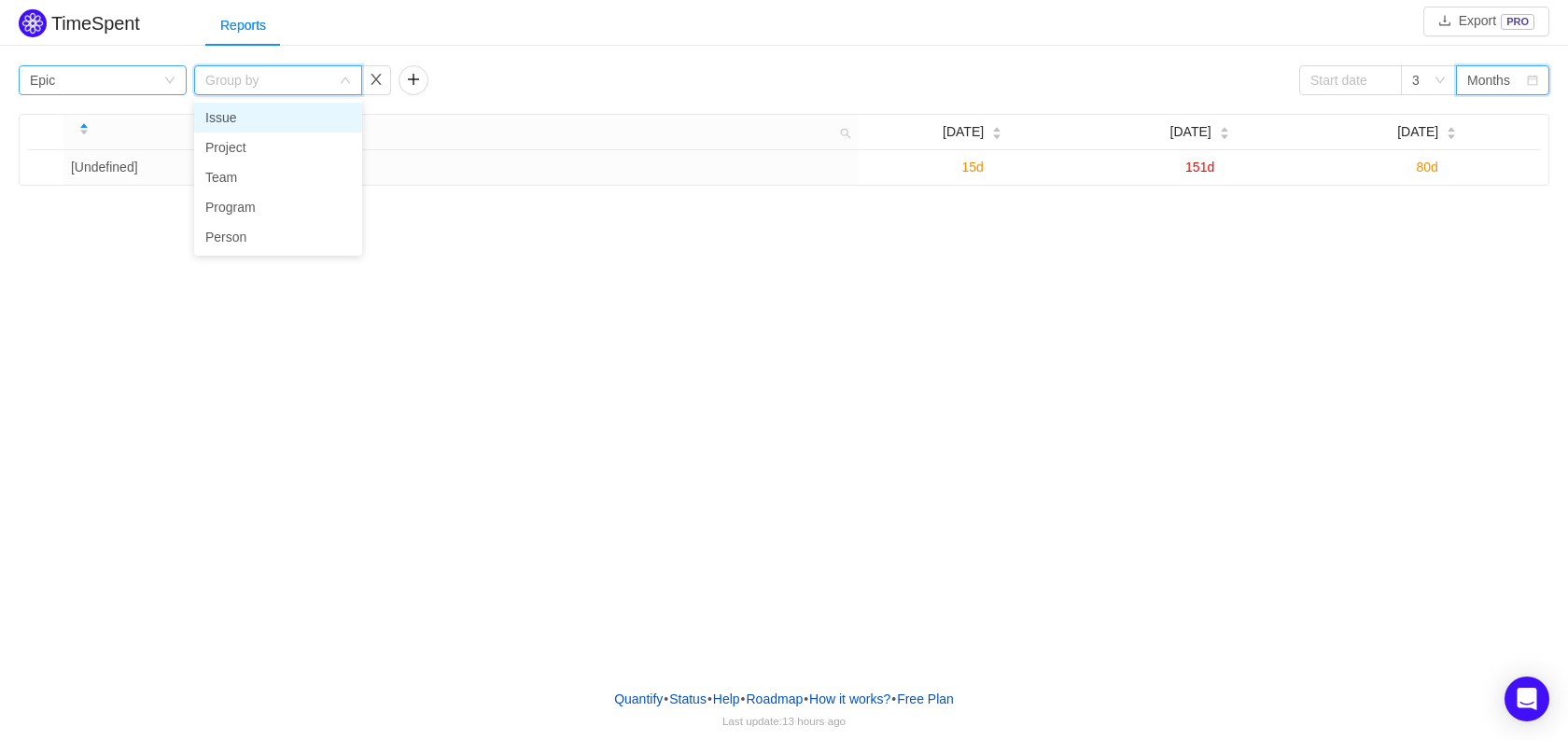
click at [175, 82] on icon "icon: down" at bounding box center [170, 80] width 11 height 11
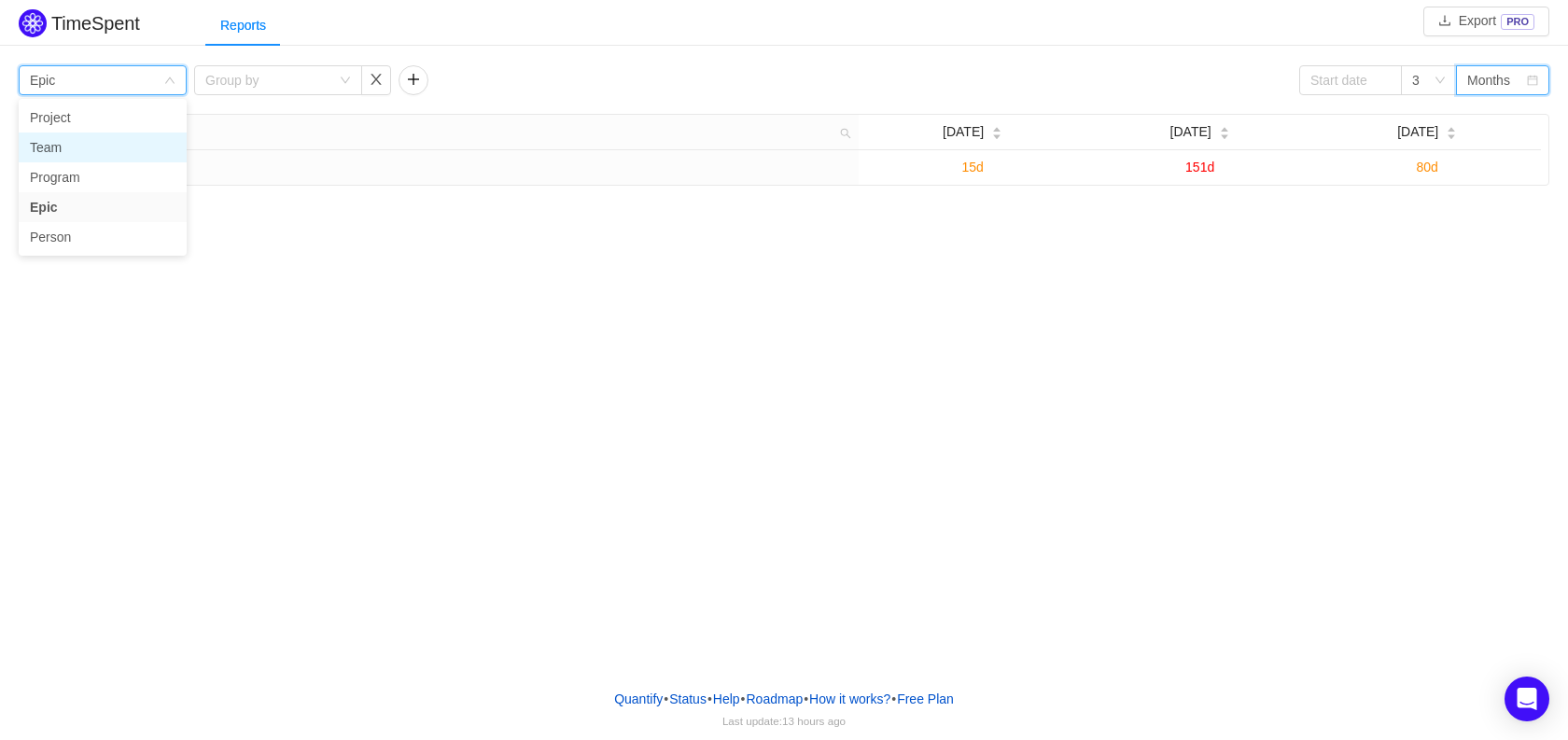
drag, startPoint x: 107, startPoint y: 109, endPoint x: 110, endPoint y: 134, distance: 25.2
click at [110, 134] on ul "Project Team Program Epic Person" at bounding box center [103, 178] width 168 height 157
click at [134, 115] on li "Project" at bounding box center [103, 118] width 168 height 30
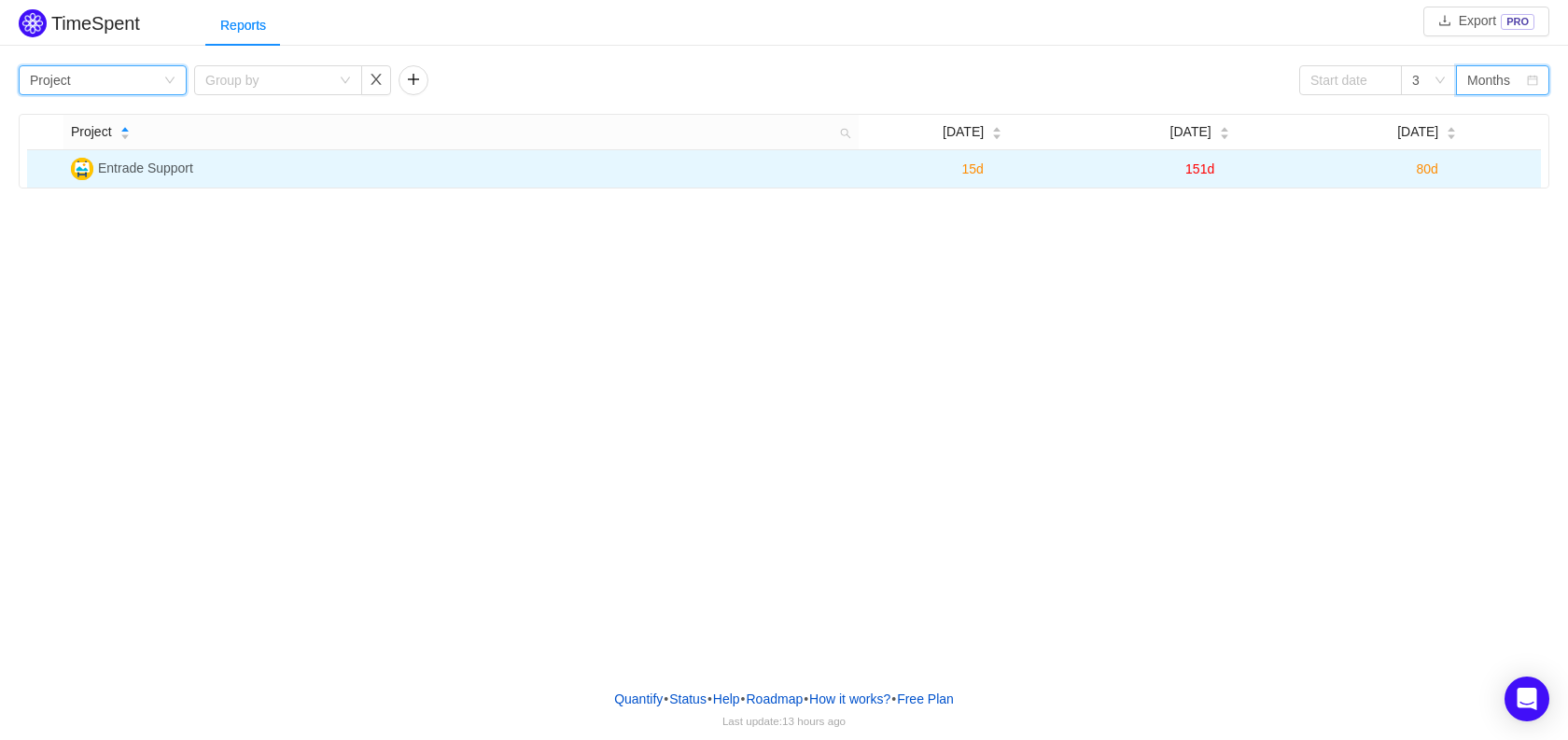
click at [127, 164] on span "Entrade Support" at bounding box center [146, 168] width 96 height 15
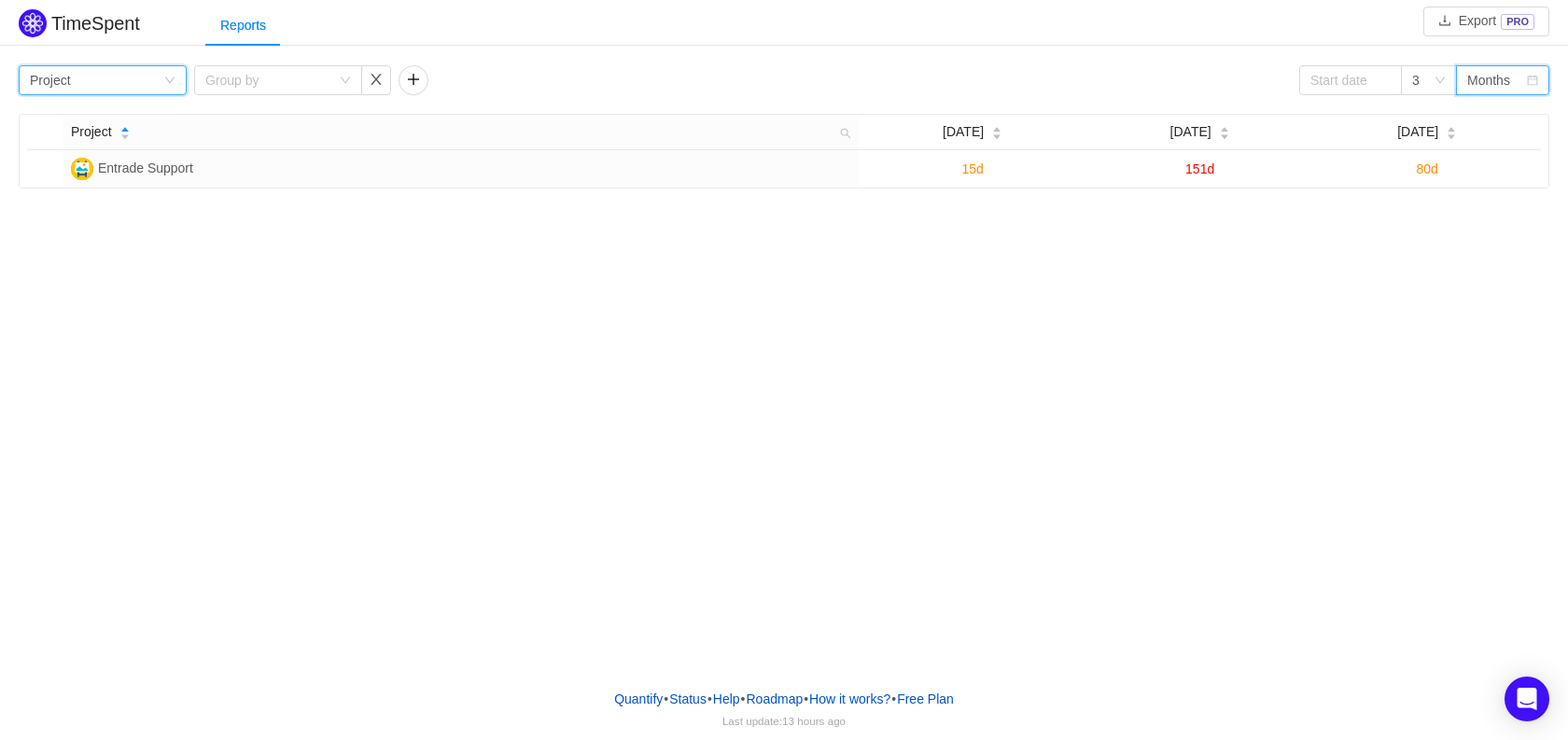
click at [170, 75] on icon "icon: down" at bounding box center [170, 80] width 11 height 11
click at [190, 73] on div "Group by Project Group by" at bounding box center [223, 80] width 409 height 30
click at [245, 71] on div "Group by" at bounding box center [268, 80] width 125 height 19
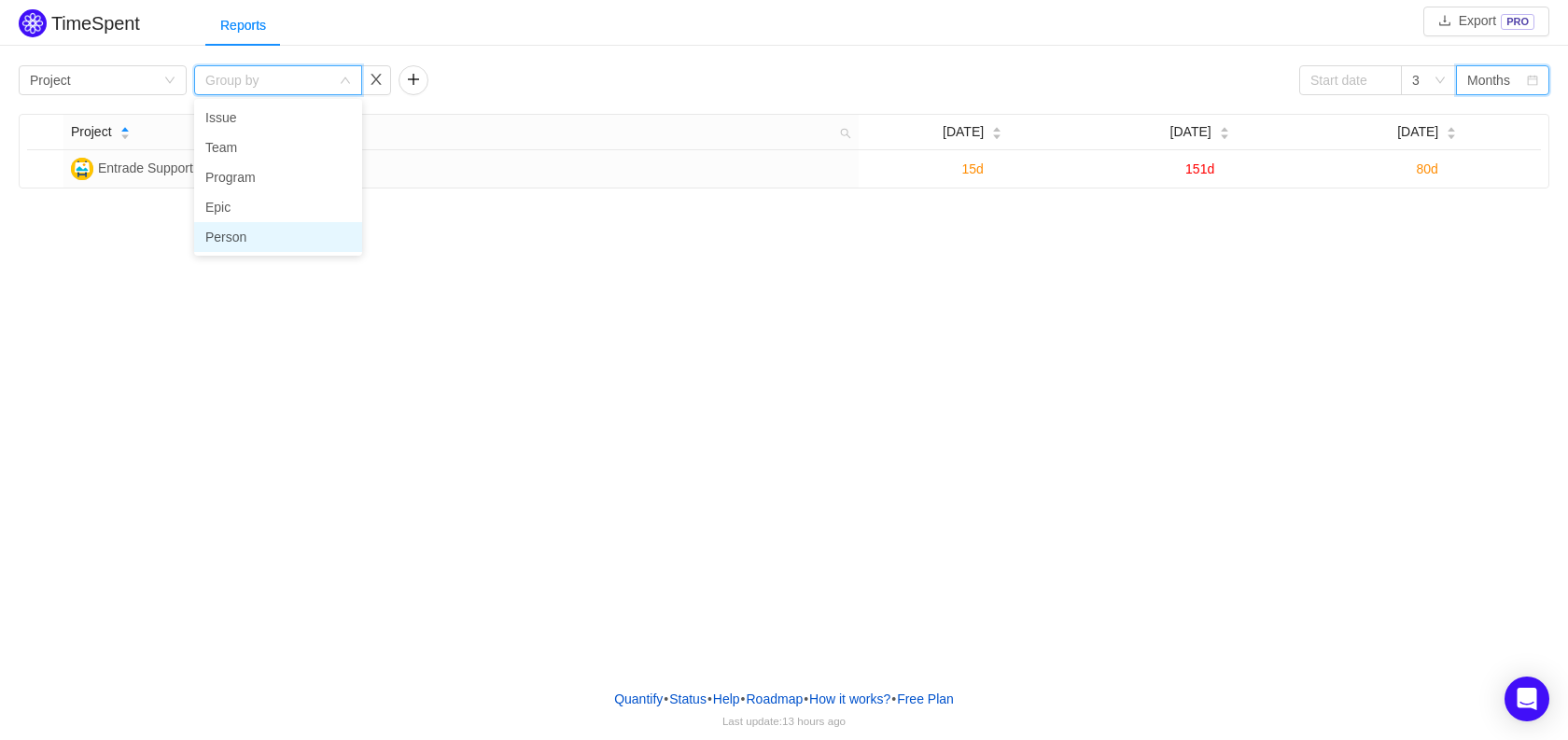
click at [241, 235] on li "Person" at bounding box center [278, 238] width 168 height 30
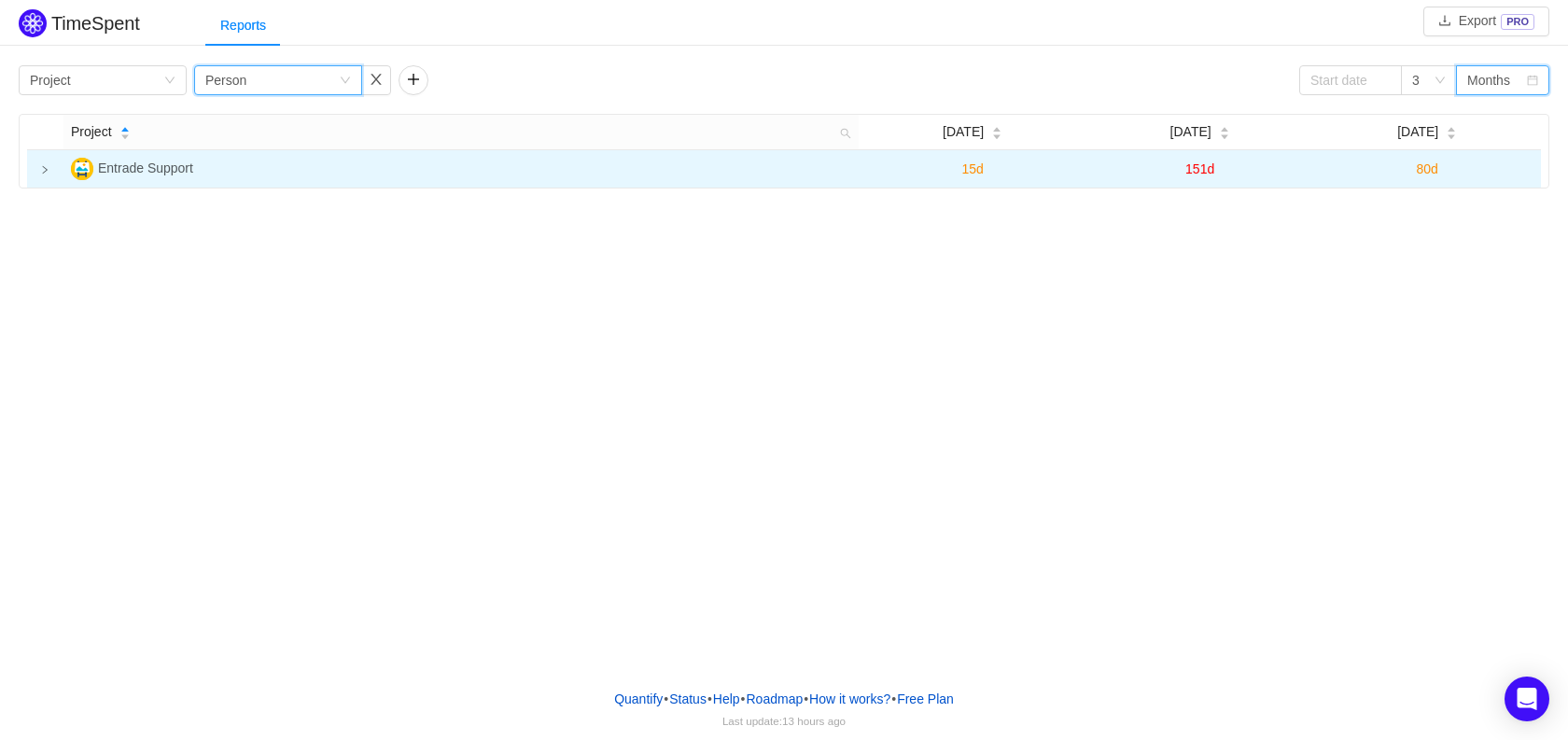
click at [38, 170] on td at bounding box center [45, 168] width 36 height 37
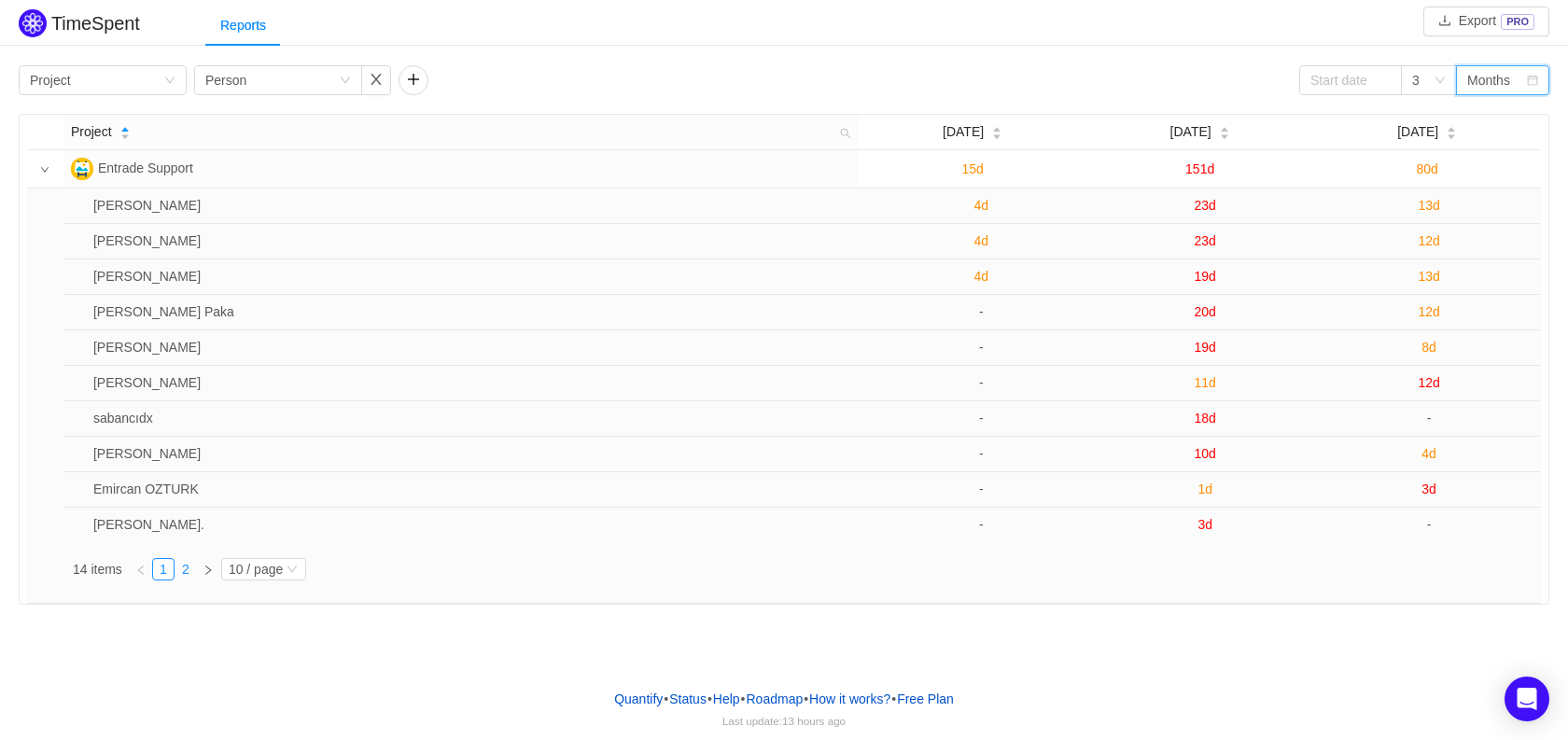
click at [176, 571] on link "2" at bounding box center [186, 570] width 21 height 21
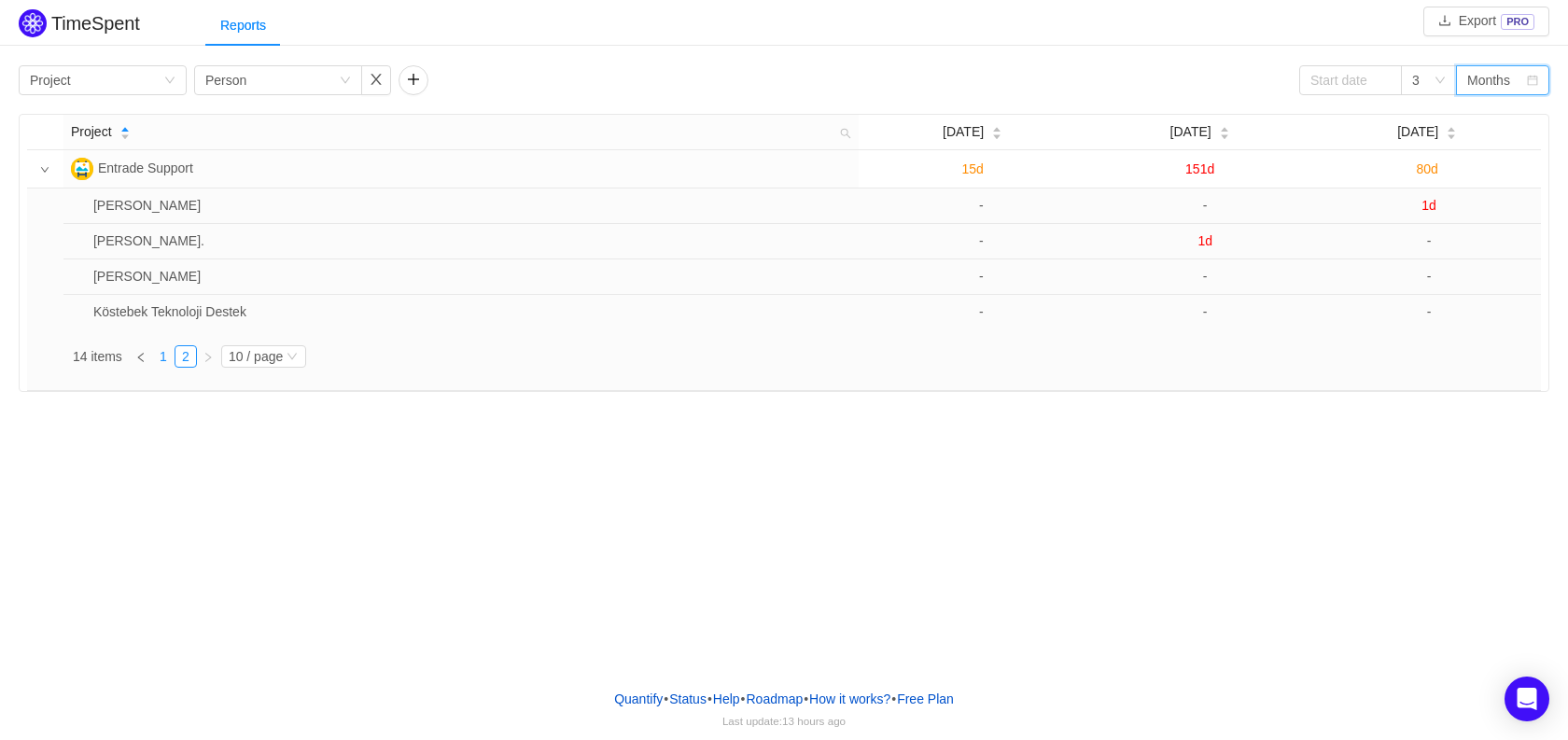
click at [153, 360] on link "1" at bounding box center [164, 357] width 21 height 21
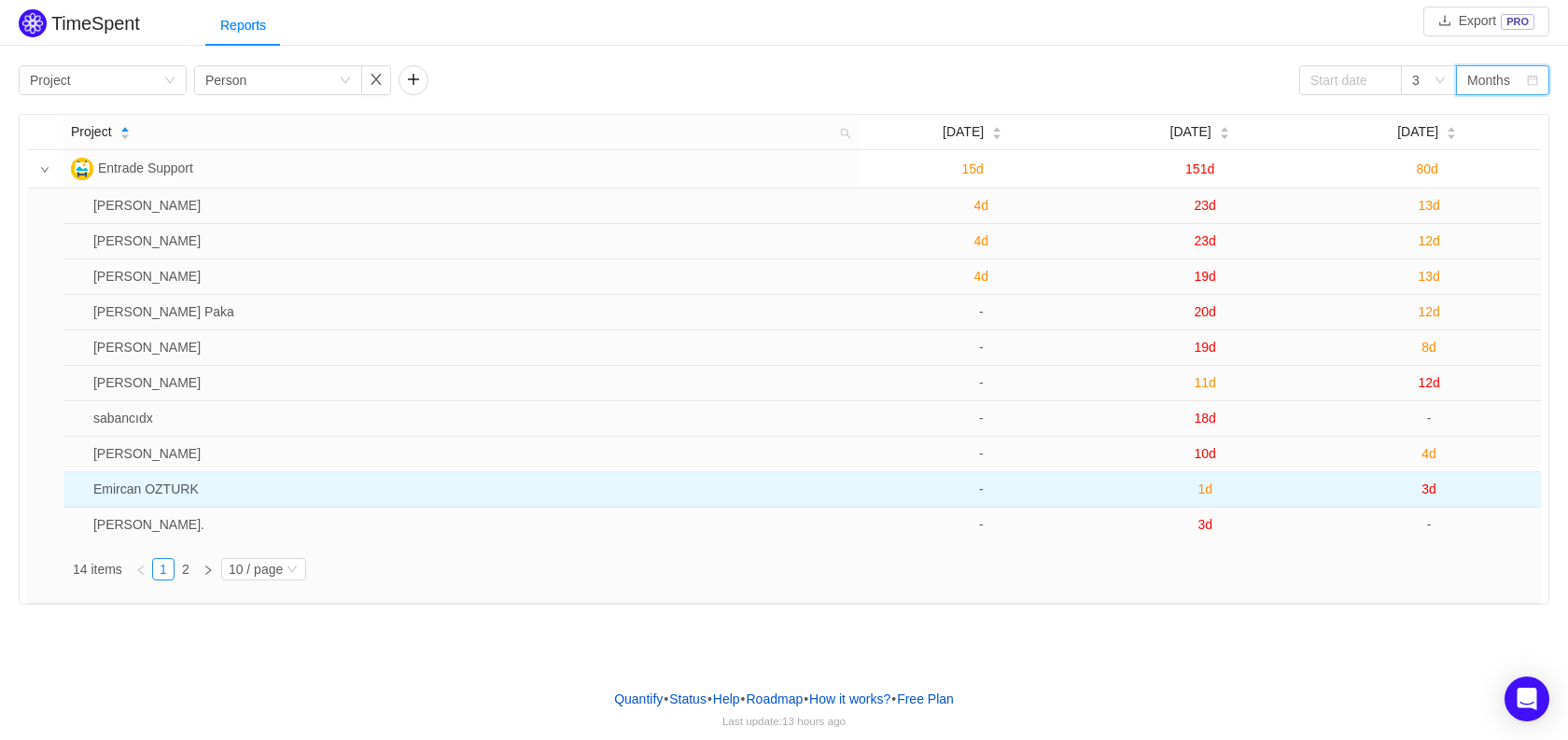
click at [1176, 503] on td "1d" at bounding box center [1204, 489] width 224 height 35
drag, startPoint x: 1298, startPoint y: 489, endPoint x: 1365, endPoint y: 487, distance: 67.0
click at [1317, 487] on tr "Emircan OZTURK - 1d 3d" at bounding box center [802, 489] width 1477 height 35
click at [1429, 490] on span "3d" at bounding box center [1429, 489] width 15 height 15
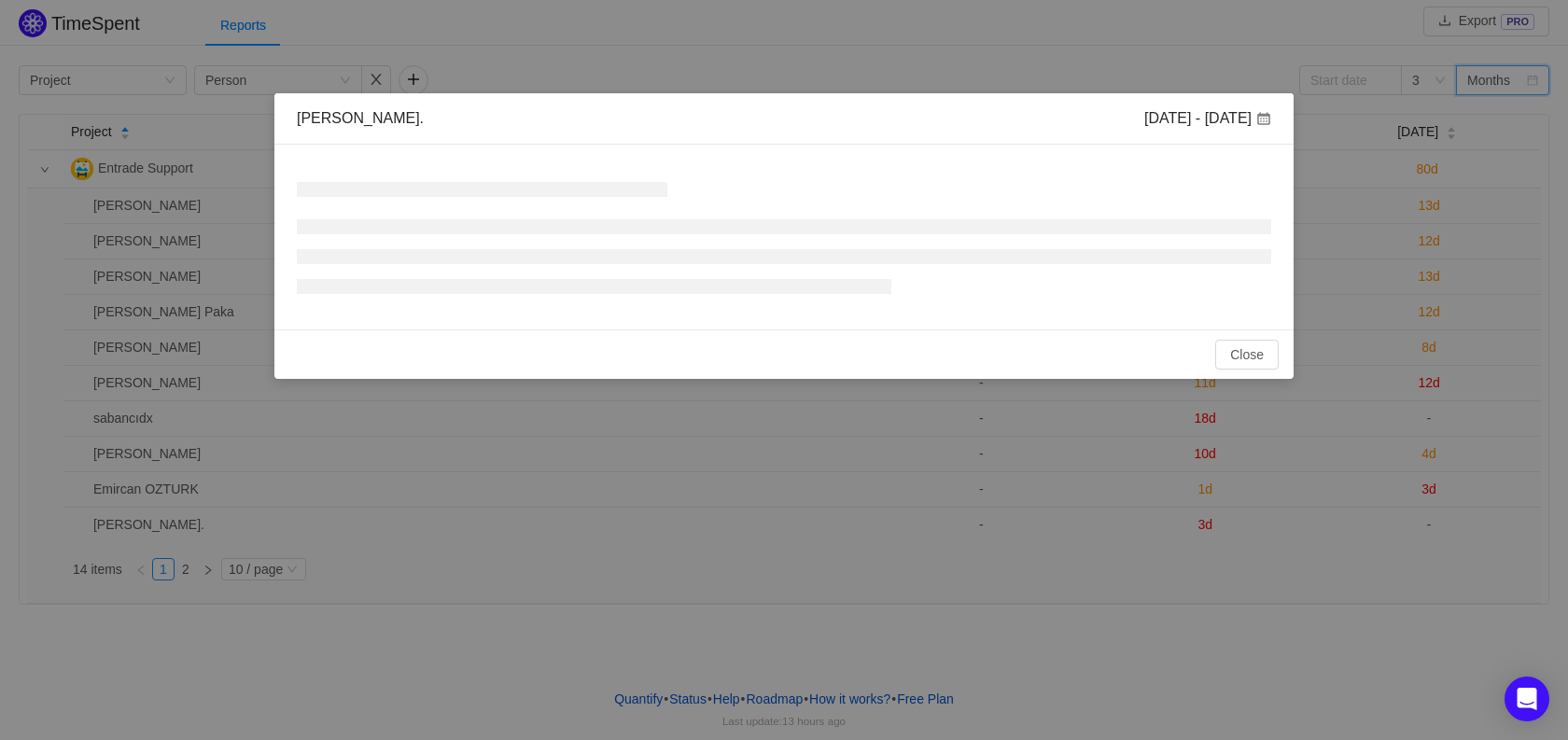
click at [1432, 490] on div "[PERSON_NAME]. [DATE] - [DATE] No Data Total: 0h Close OK" at bounding box center [784, 370] width 1568 height 740
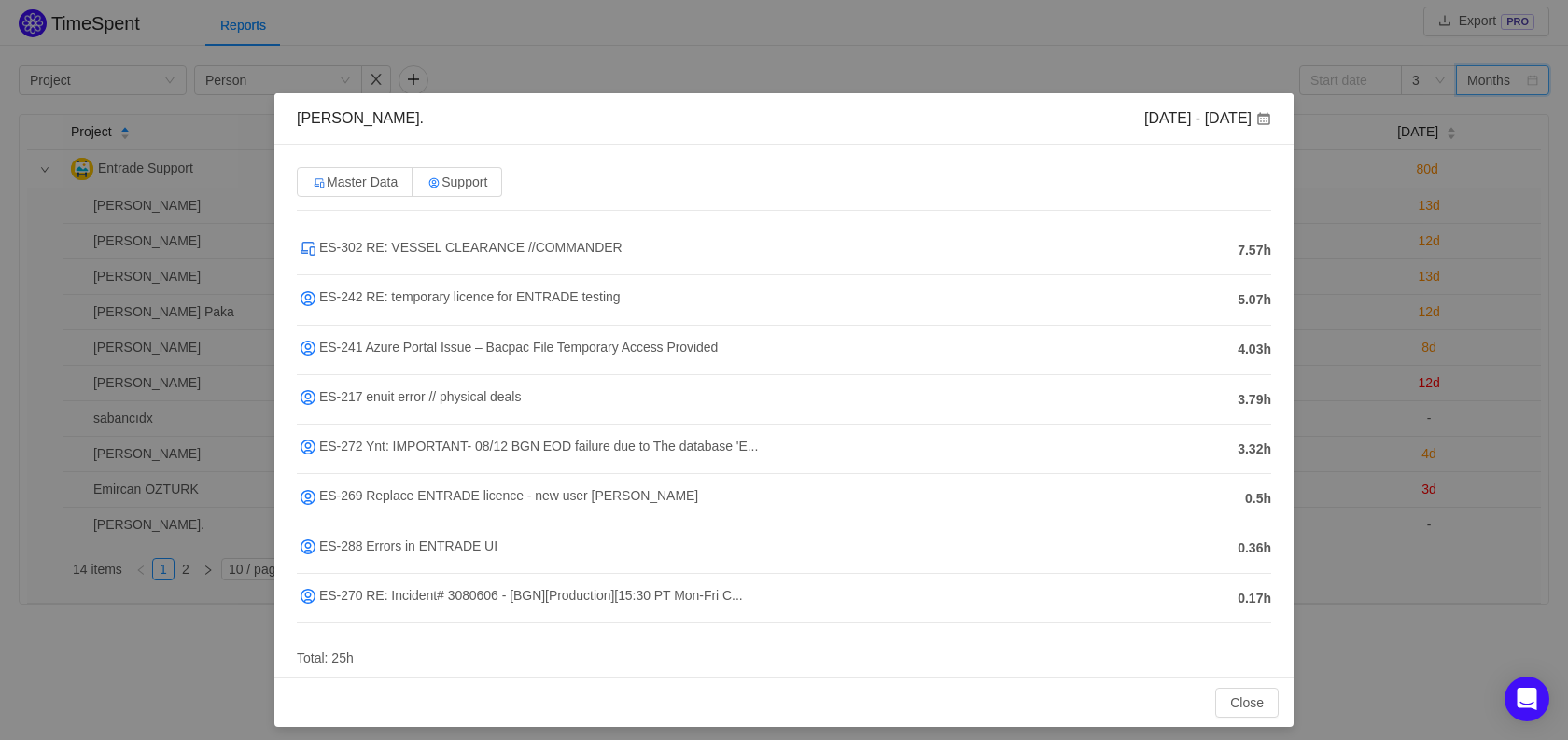
scroll to position [11, 0]
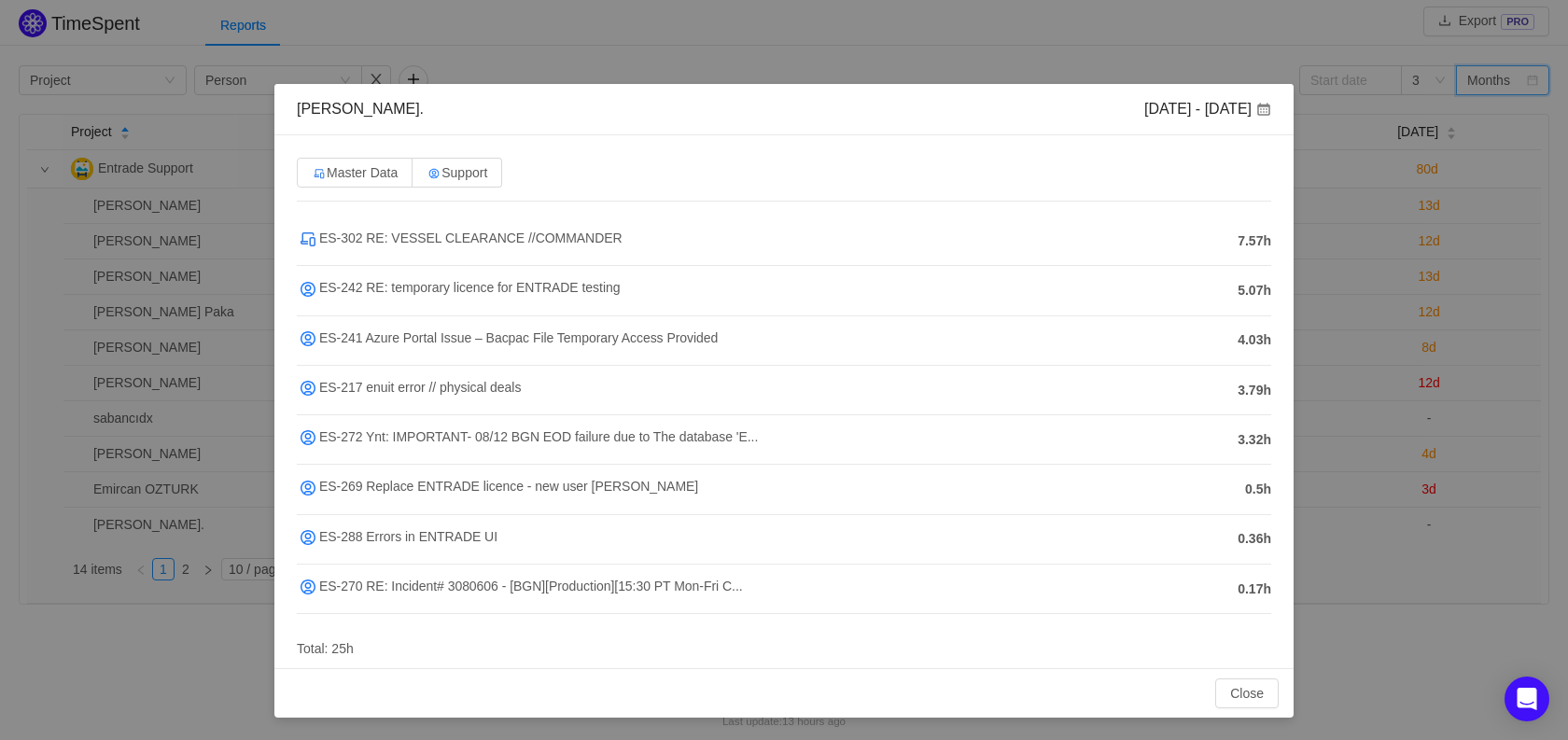
click at [1479, 396] on div "[PERSON_NAME]. [DATE] - [DATE] Master Data Support ES-302 RE: VESSEL CLEARANCE …" at bounding box center [784, 370] width 1568 height 740
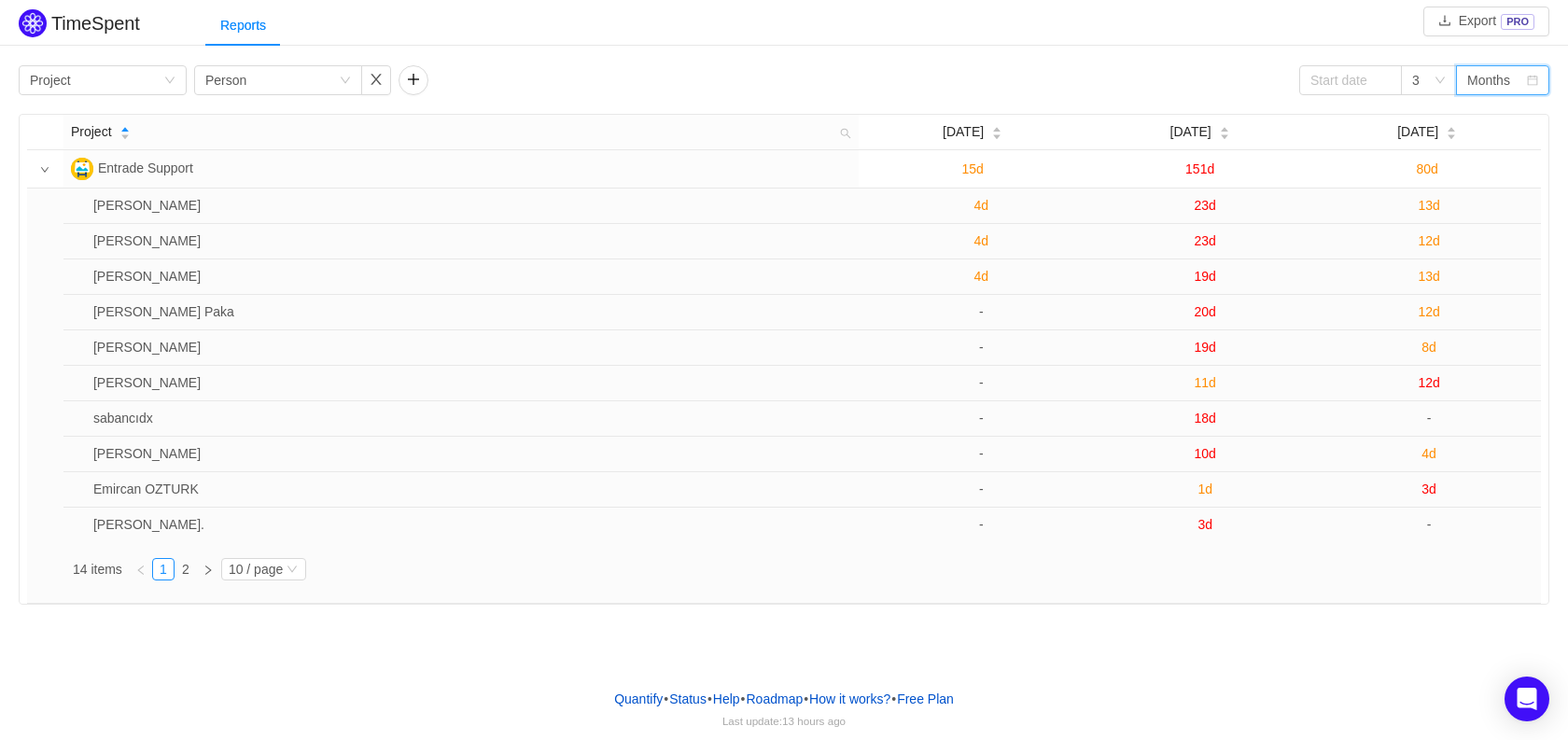
scroll to position [0, 0]
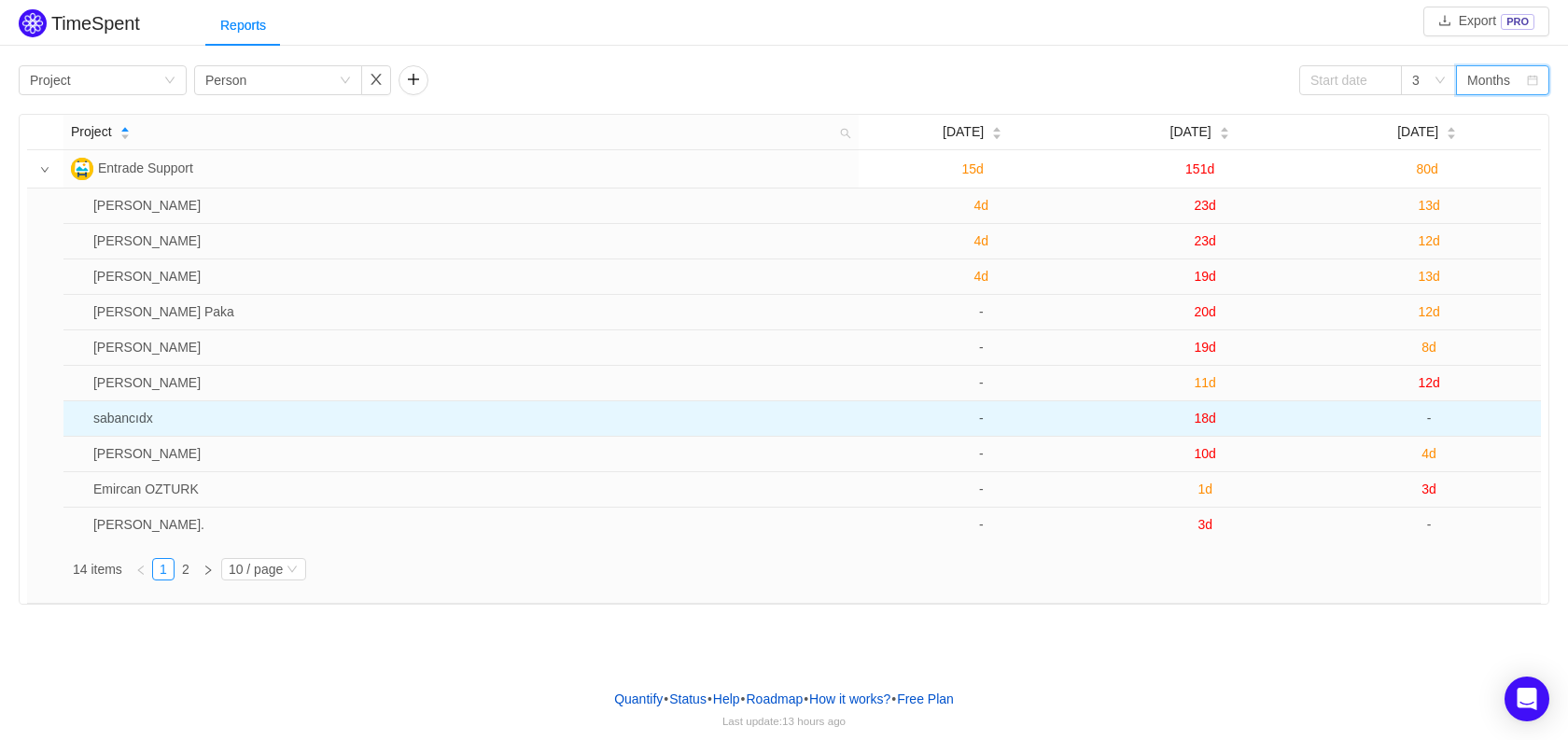
click at [1427, 404] on td "-" at bounding box center [1428, 418] width 224 height 35
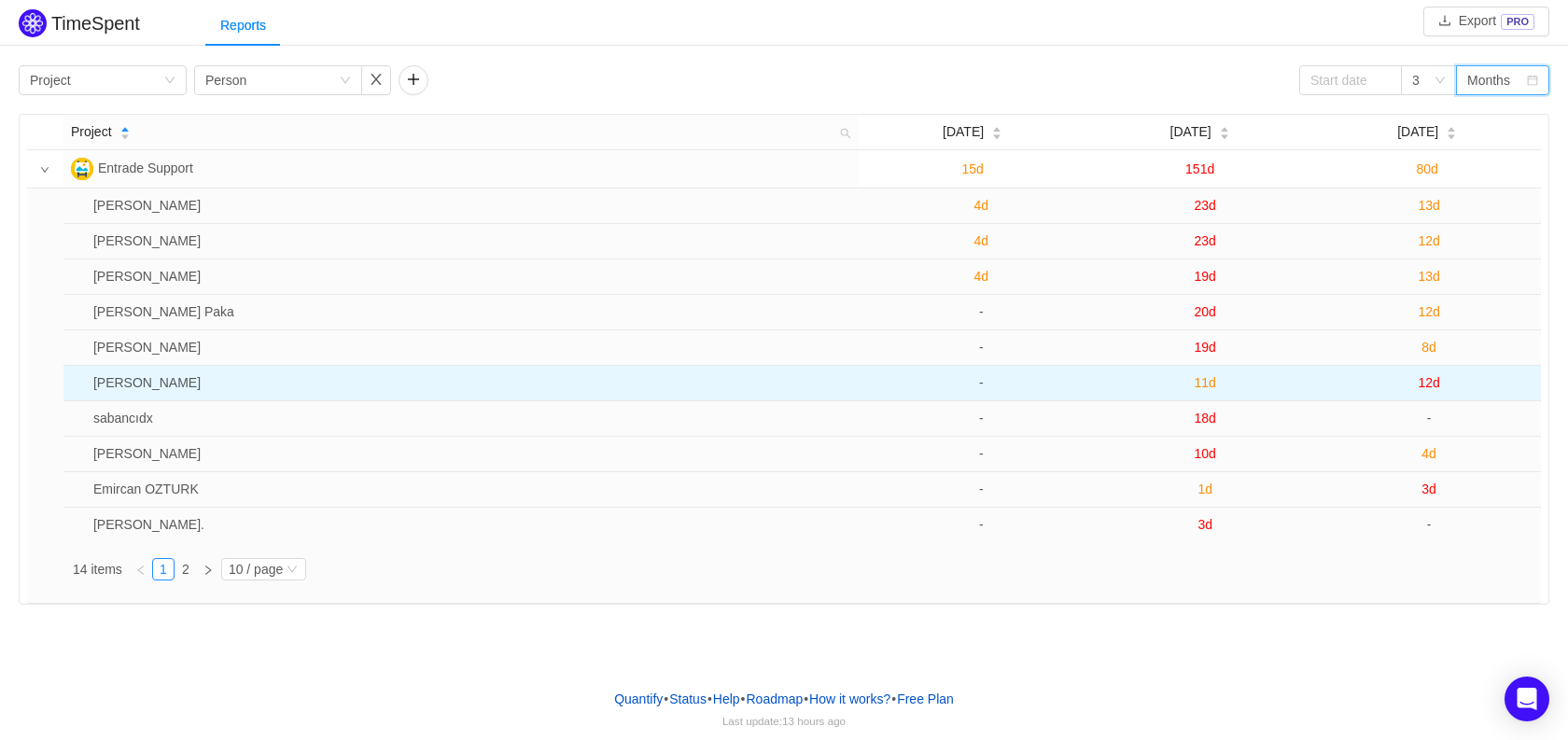
click at [1214, 387] on span "11d" at bounding box center [1205, 383] width 22 height 15
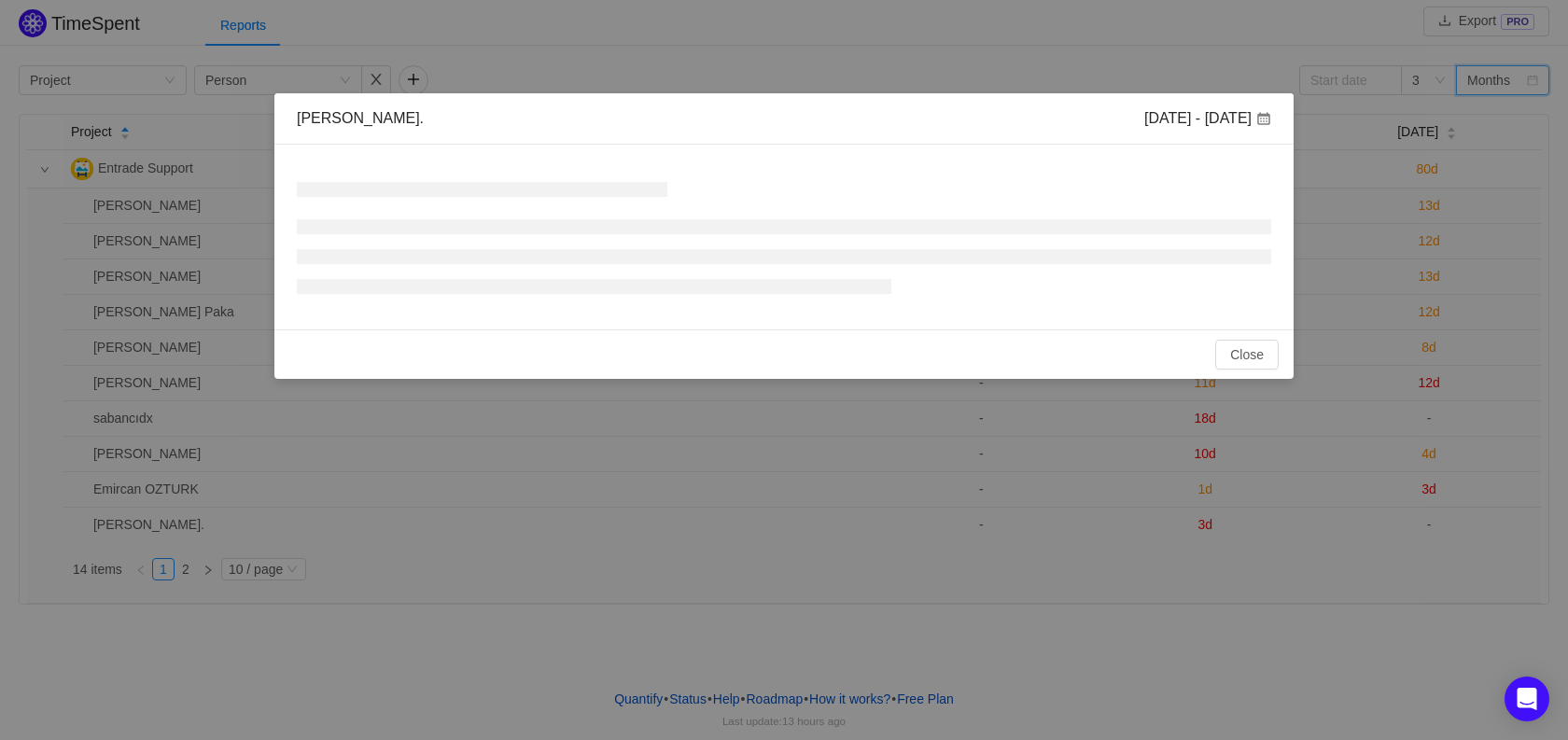
click at [1176, 393] on div "[PERSON_NAME]. [DATE] - [DATE] No Data Total: 0h Close OK" at bounding box center [784, 370] width 1568 height 740
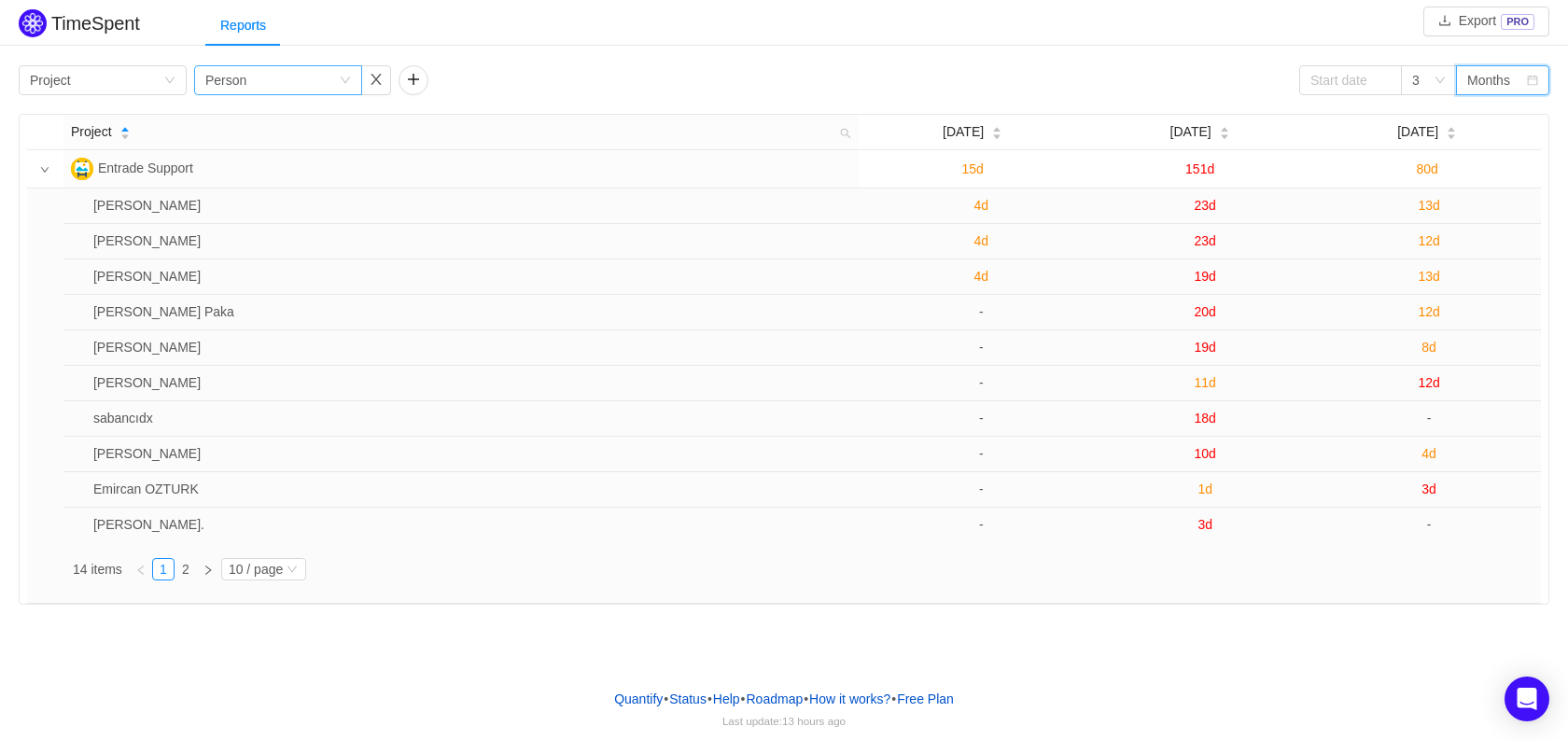
click at [355, 86] on div "Group by Person" at bounding box center [278, 80] width 168 height 30
click at [1360, 79] on input at bounding box center [1350, 80] width 103 height 30
click at [1412, 35] on div "Reports" at bounding box center [886, 26] width 1363 height 42
